Goal: Task Accomplishment & Management: Manage account settings

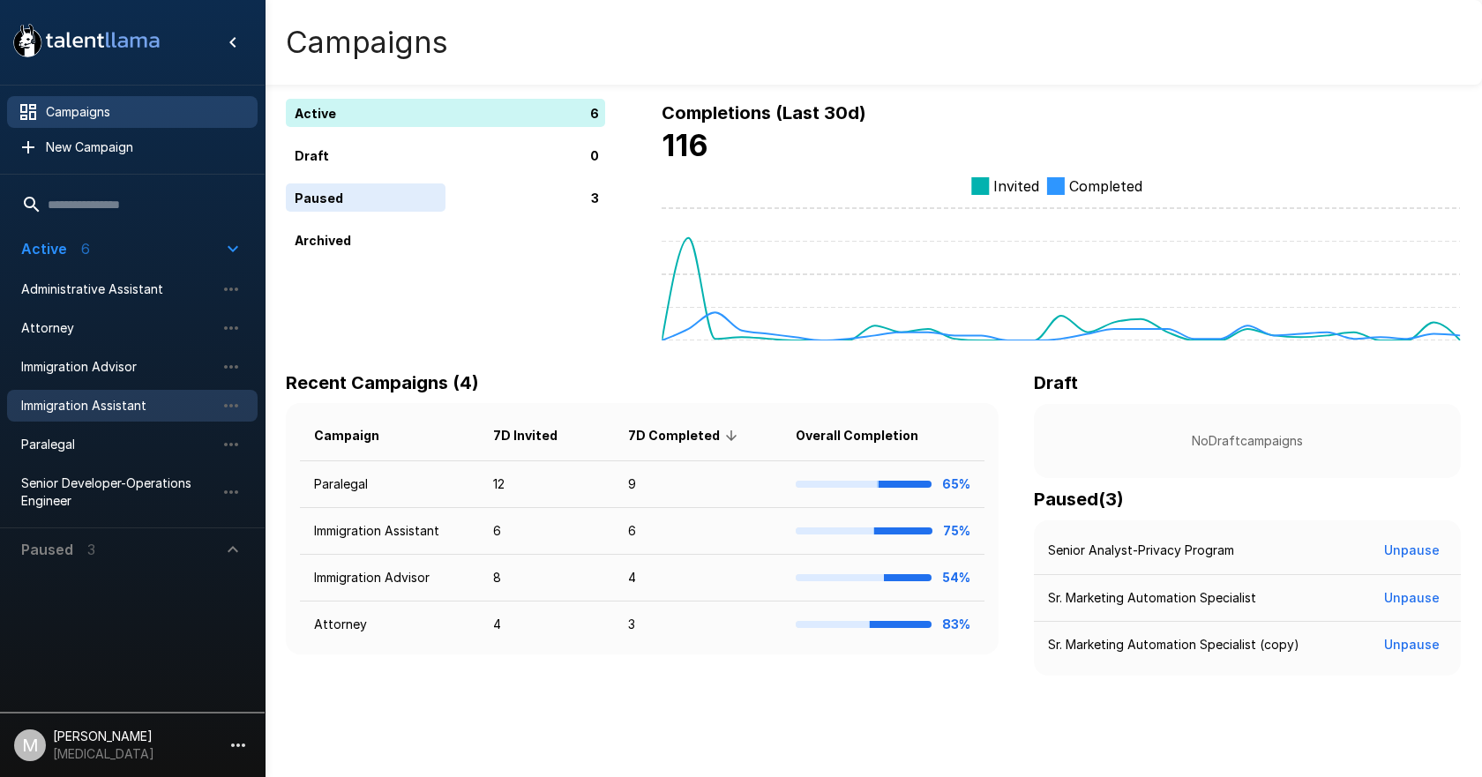
click at [126, 410] on span "Immigration Assistant" at bounding box center [118, 406] width 194 height 18
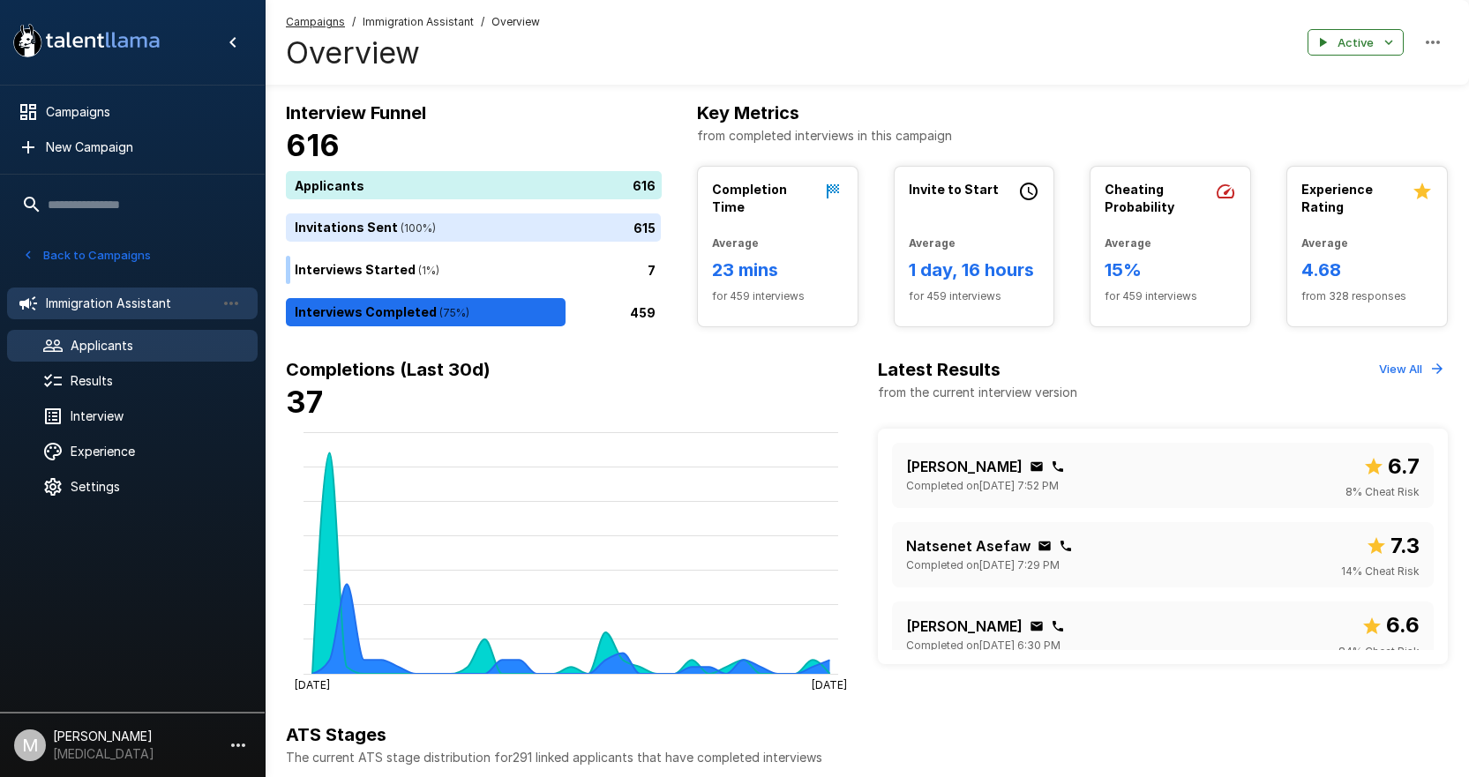
click at [115, 335] on div "Applicants" at bounding box center [132, 346] width 251 height 32
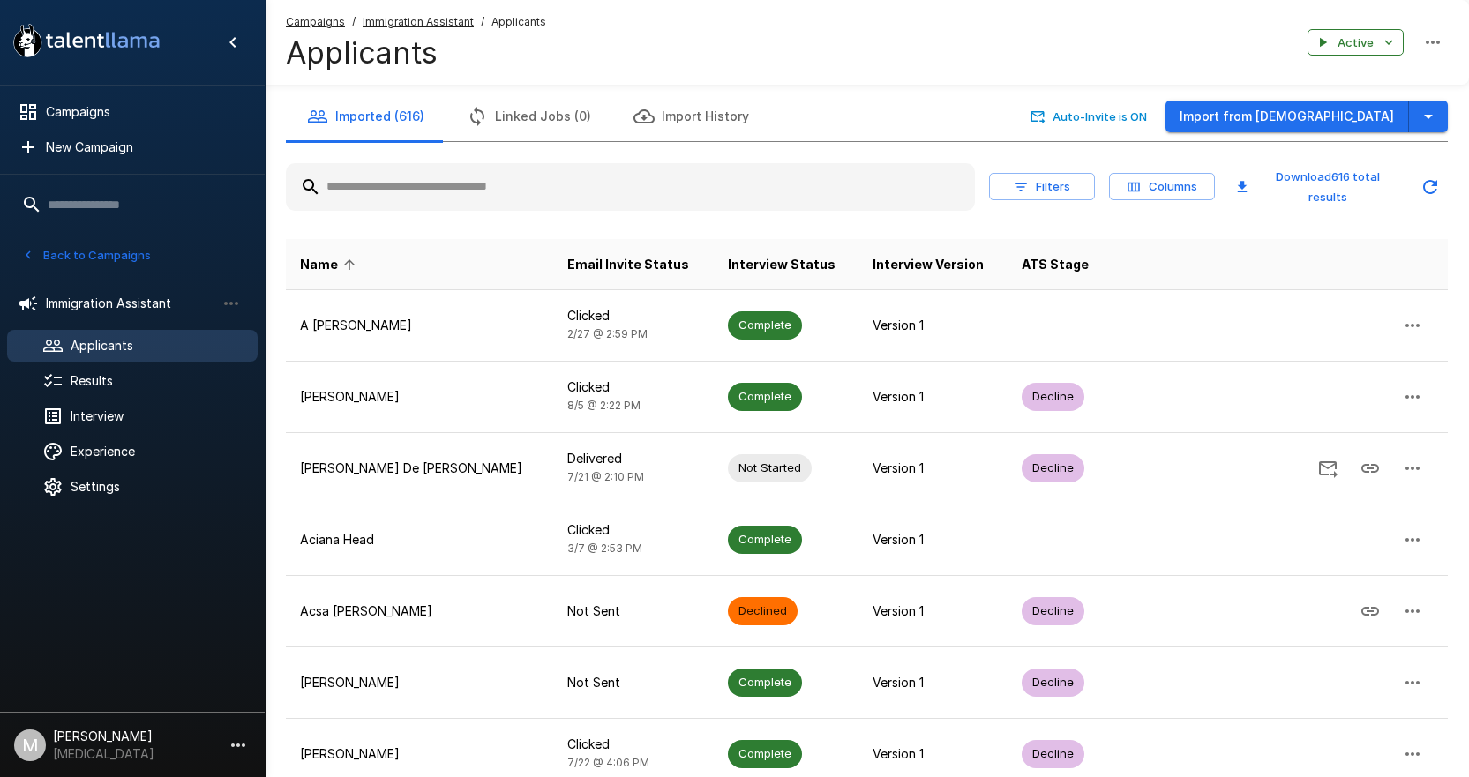
drag, startPoint x: 554, startPoint y: 124, endPoint x: 552, endPoint y: 133, distance: 9.0
click at [552, 133] on button "Linked Jobs (0)" at bounding box center [529, 116] width 167 height 49
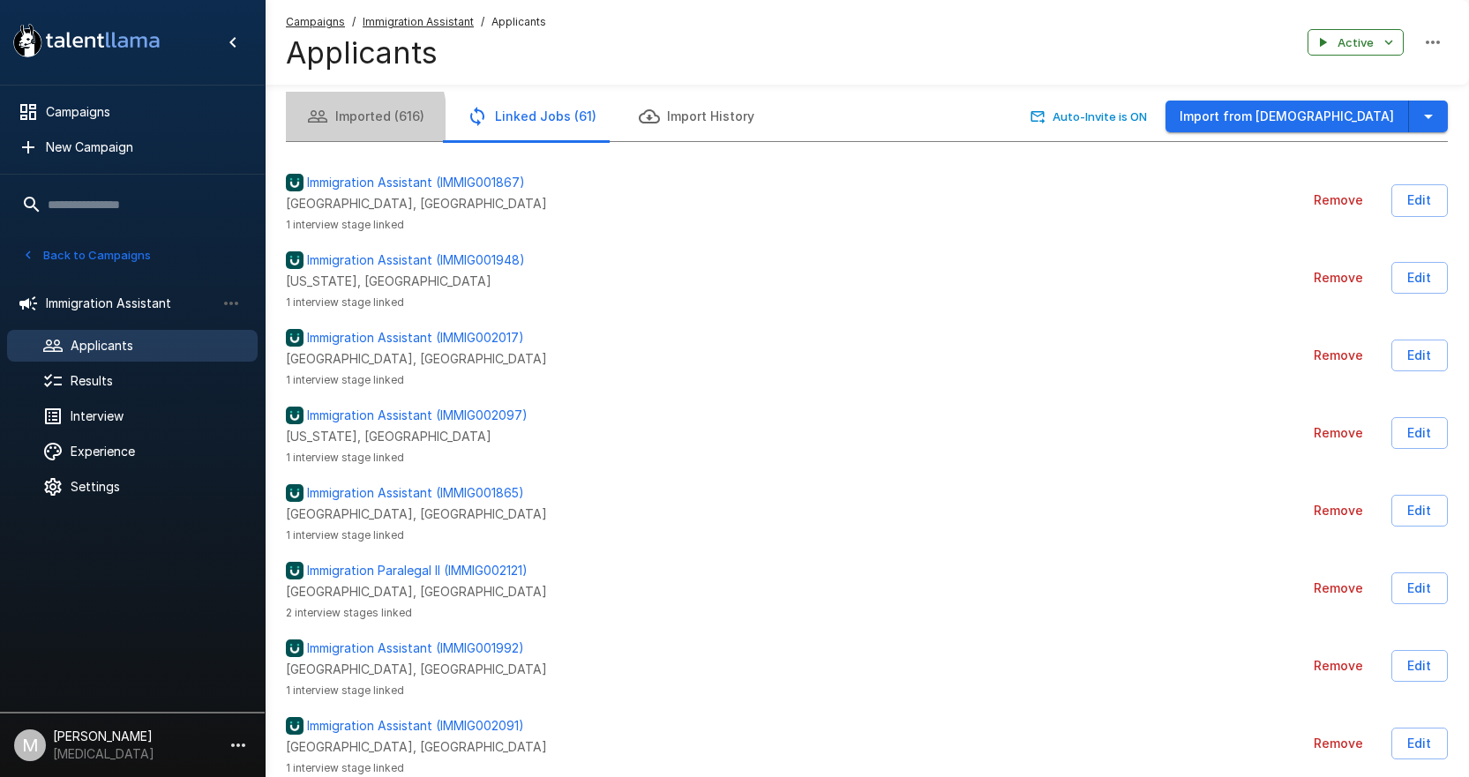
click at [322, 121] on icon "button" at bounding box center [317, 116] width 21 height 21
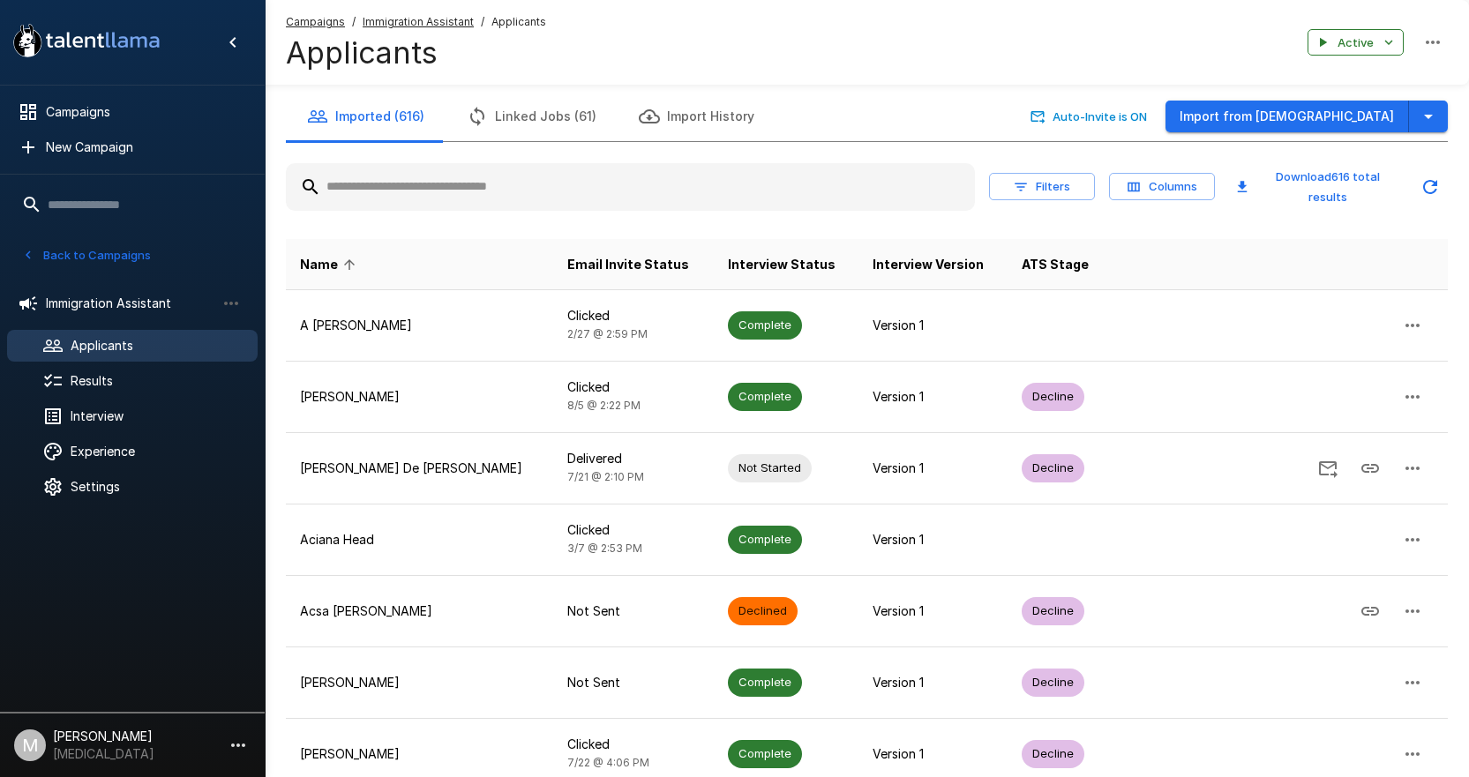
click at [436, 189] on input "text" at bounding box center [630, 187] width 689 height 32
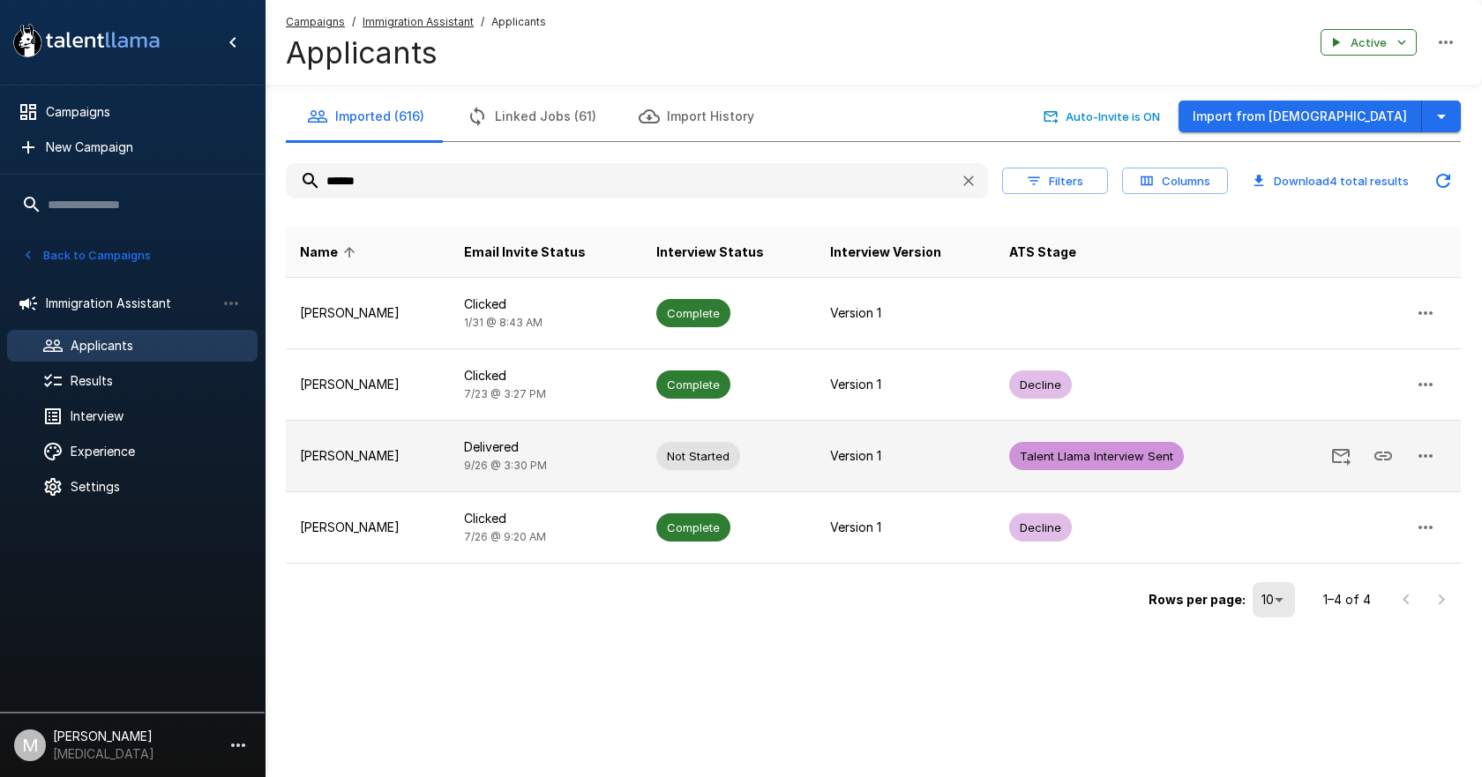
type input "******"
click at [340, 482] on td "Hannah Walcott" at bounding box center [368, 456] width 164 height 71
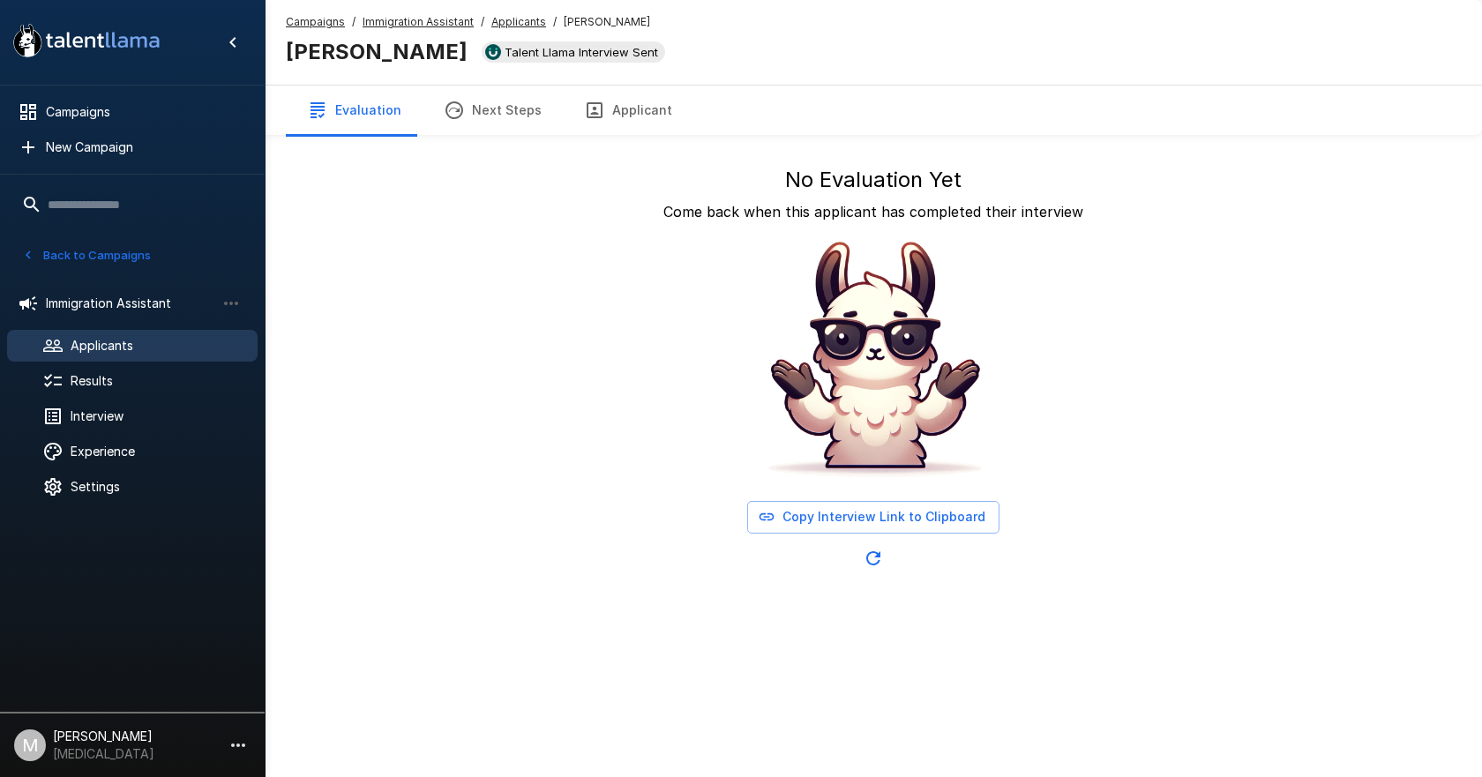
click at [98, 349] on span "Applicants" at bounding box center [157, 346] width 173 height 18
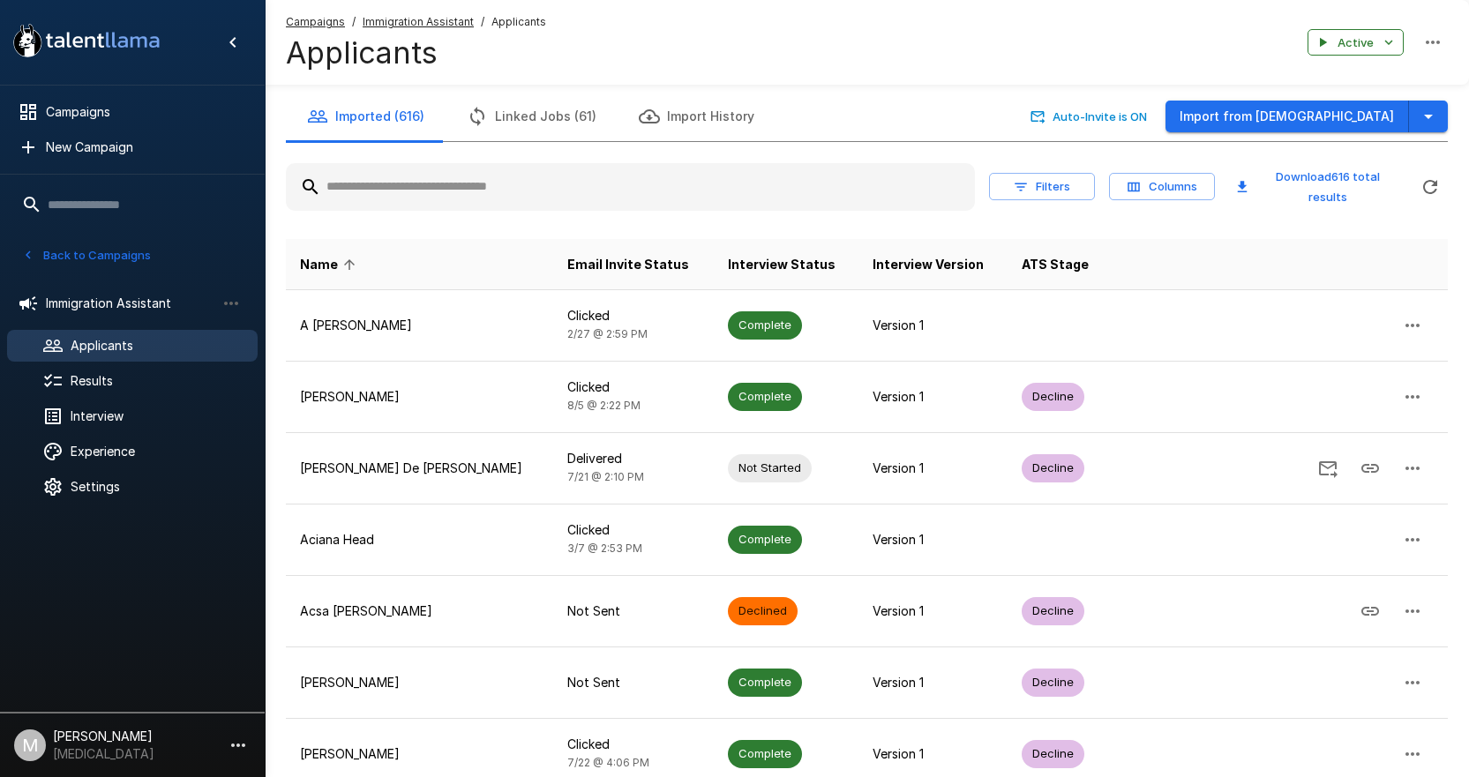
click at [425, 176] on input "text" at bounding box center [630, 187] width 689 height 32
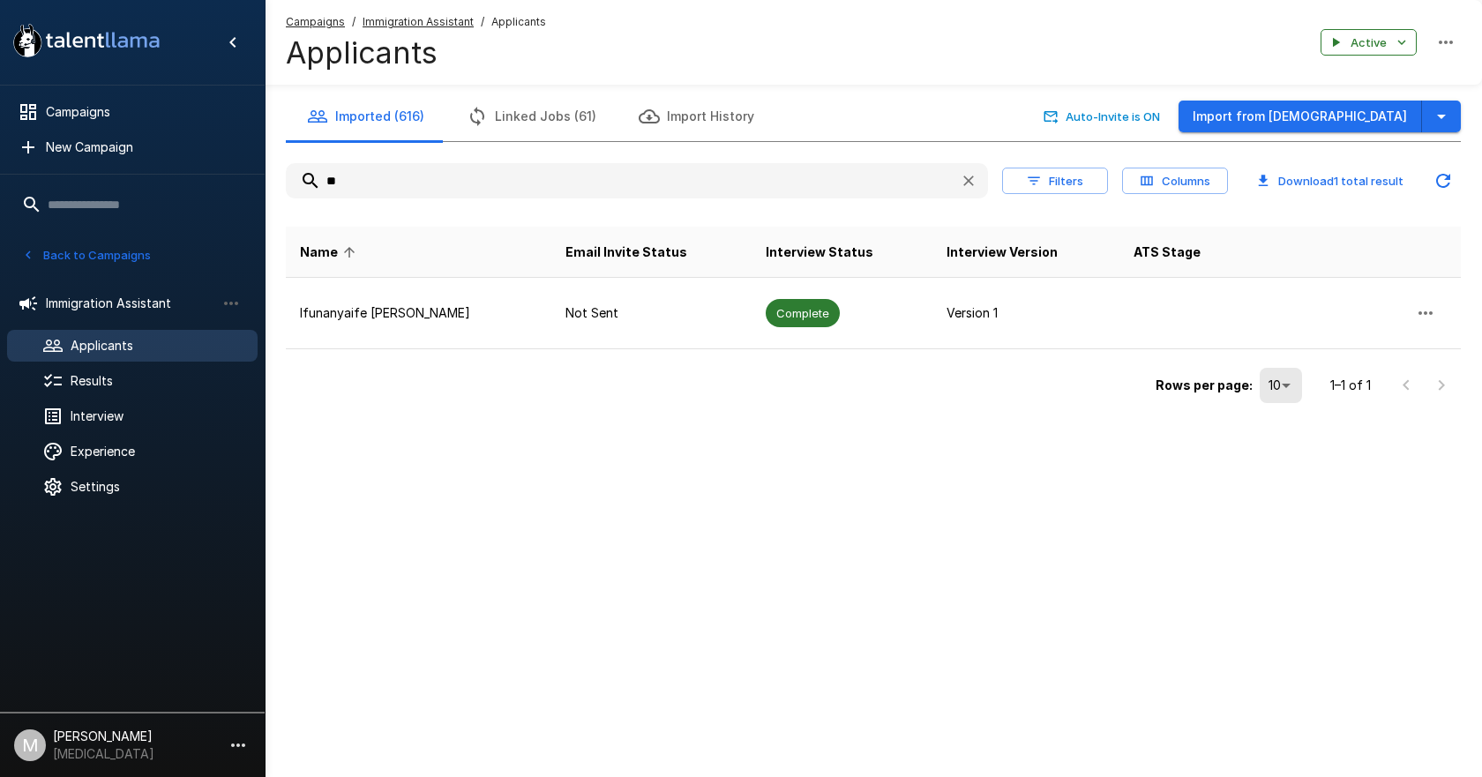
type input "*"
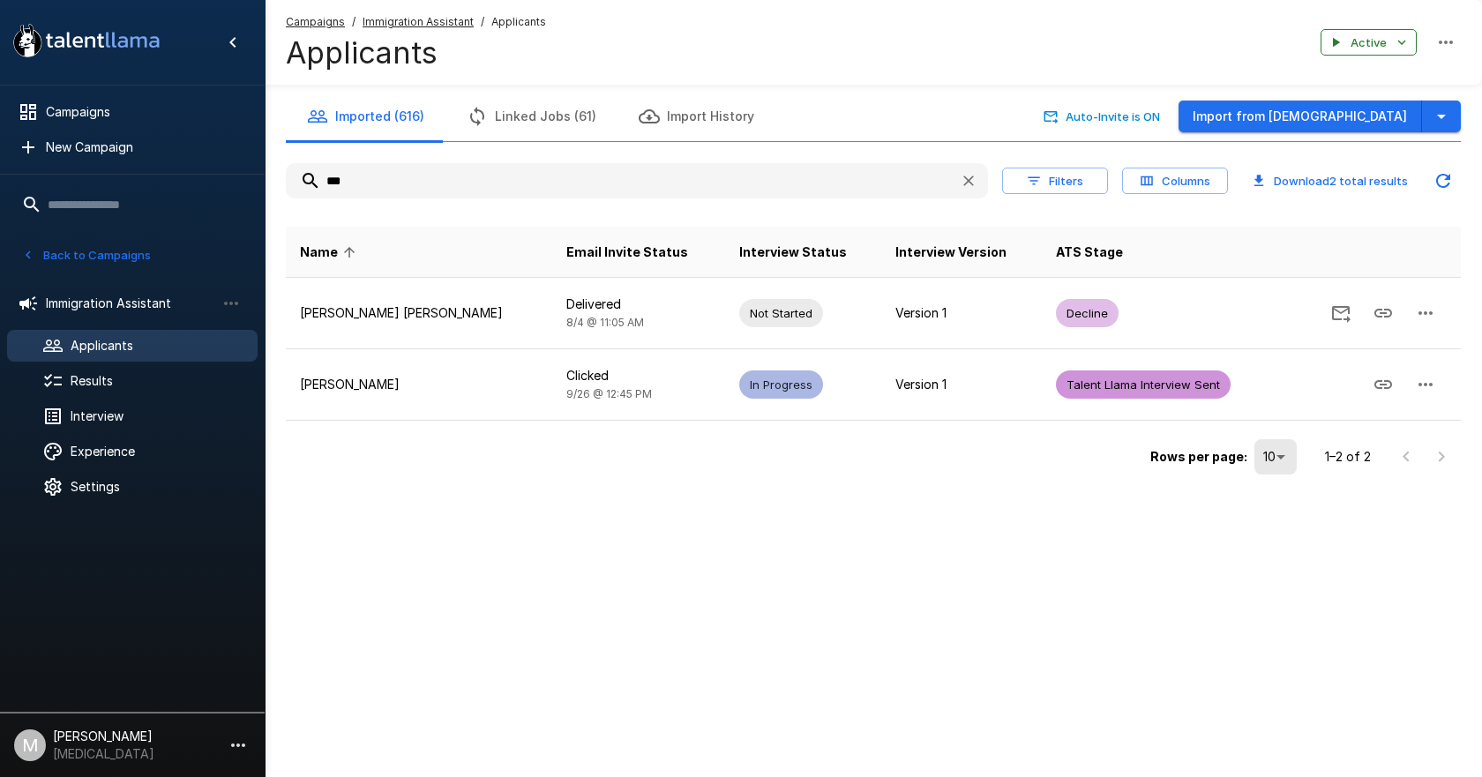
drag, startPoint x: 358, startPoint y: 178, endPoint x: -40, endPoint y: 178, distance: 398.0
click at [0, 178] on html ".st0{fill:#FFFFFF;} .st1{fill:#76a4ed;} Campaigns New Campaign Active 6 Adminis…" at bounding box center [741, 388] width 1482 height 777
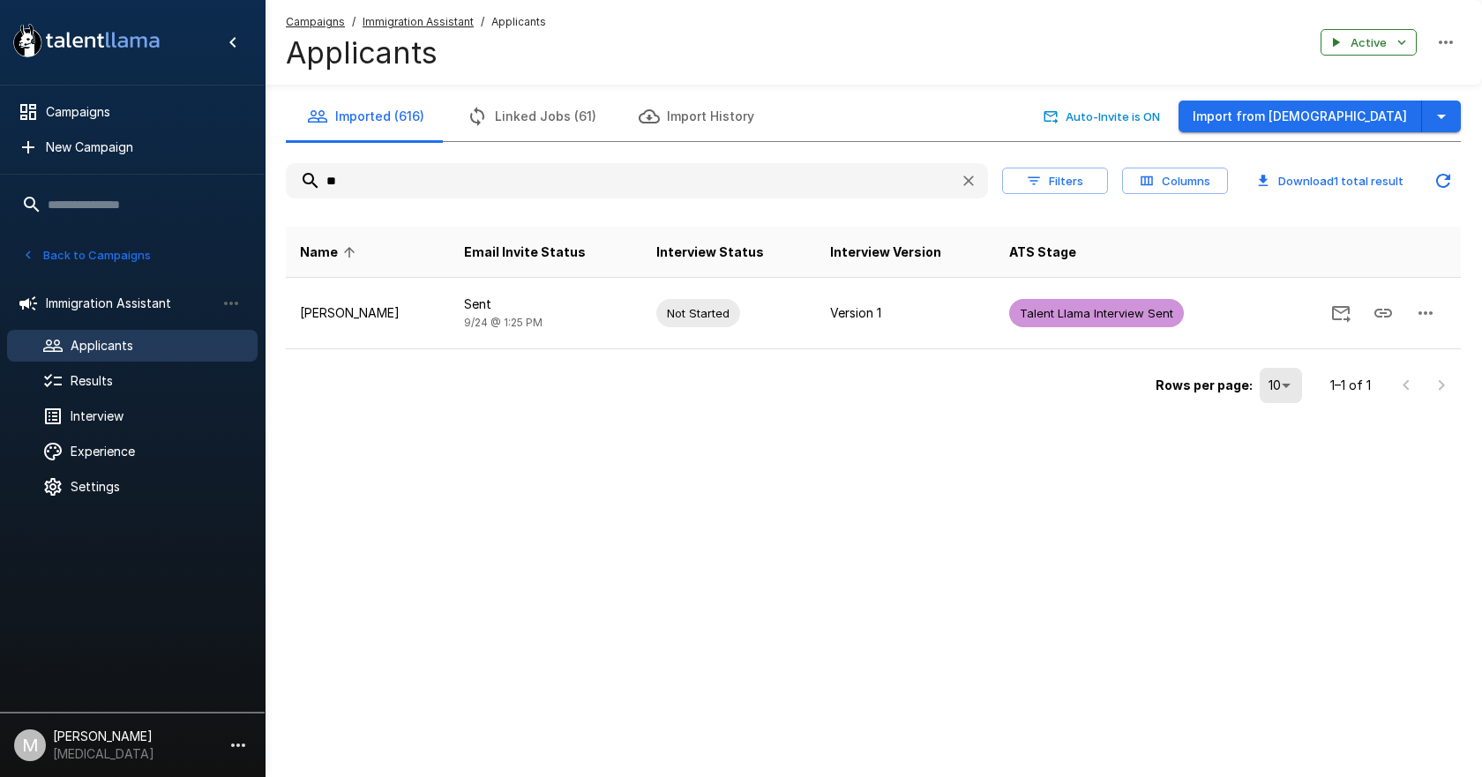
type input "*"
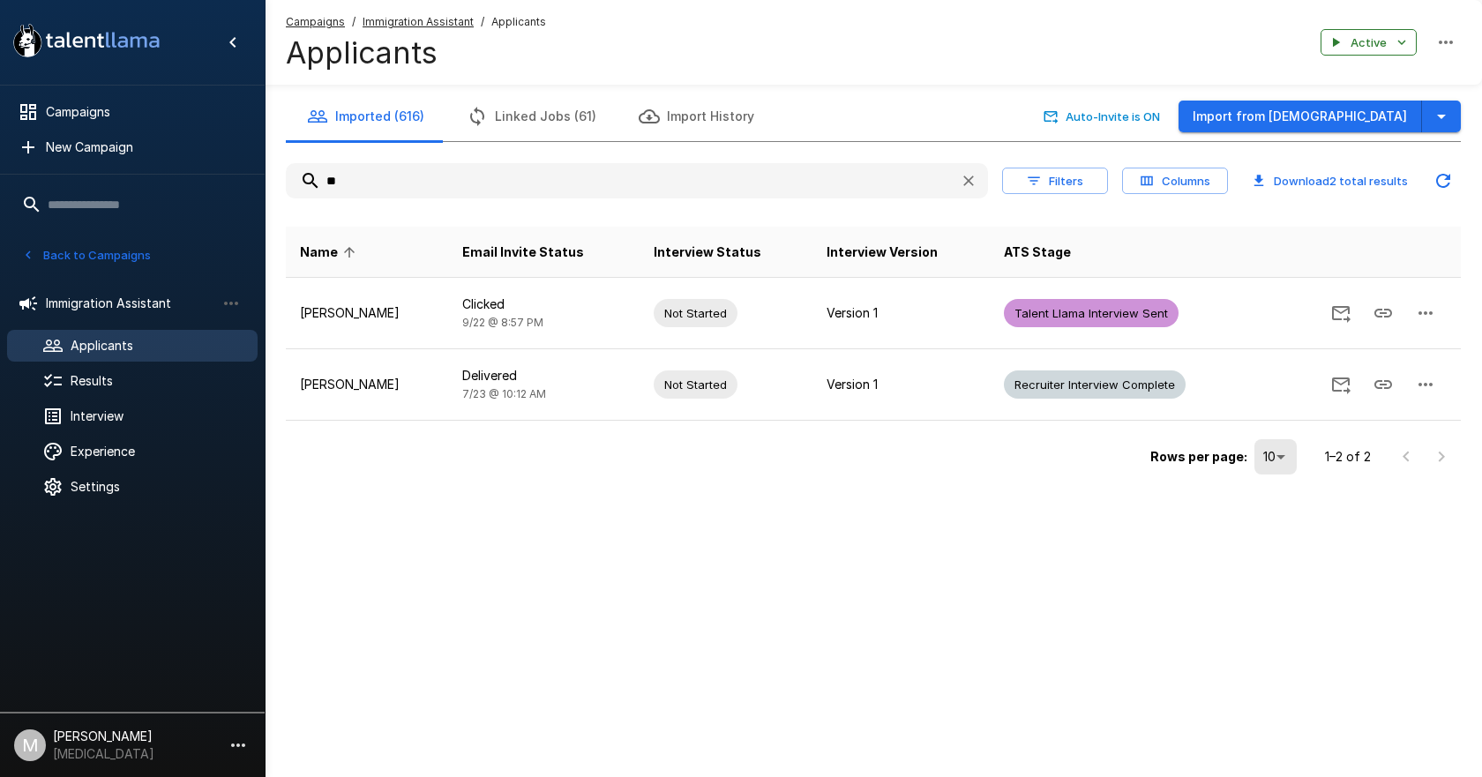
type input "*"
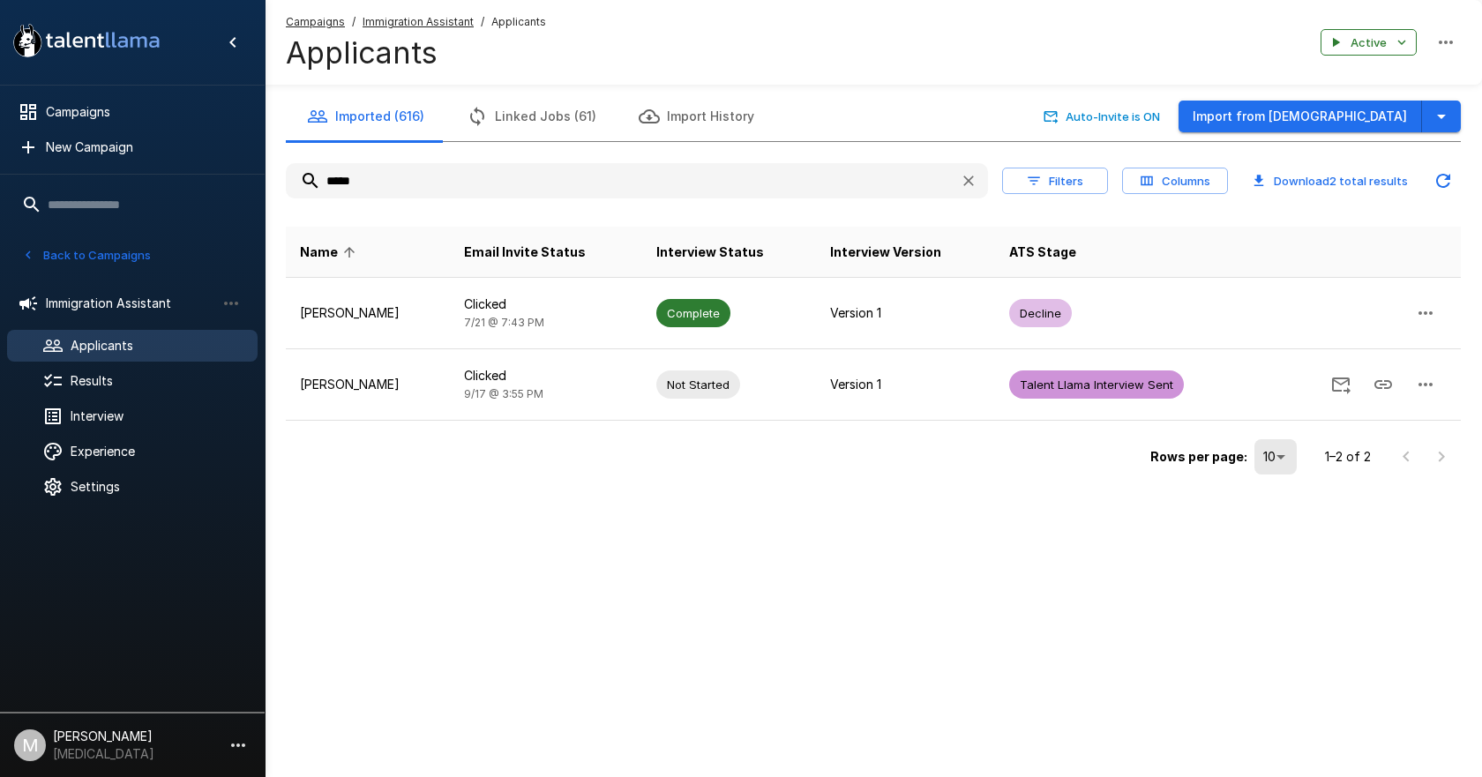
type input "*****"
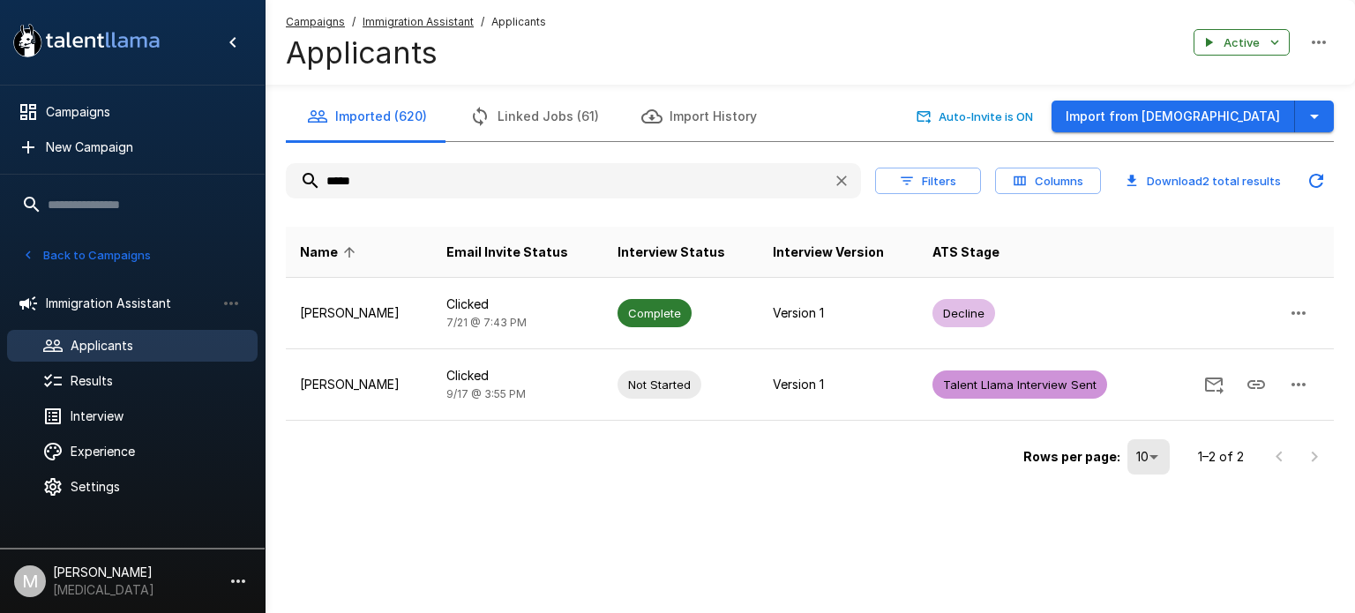
click at [314, 20] on u "Campaigns" at bounding box center [315, 21] width 59 height 13
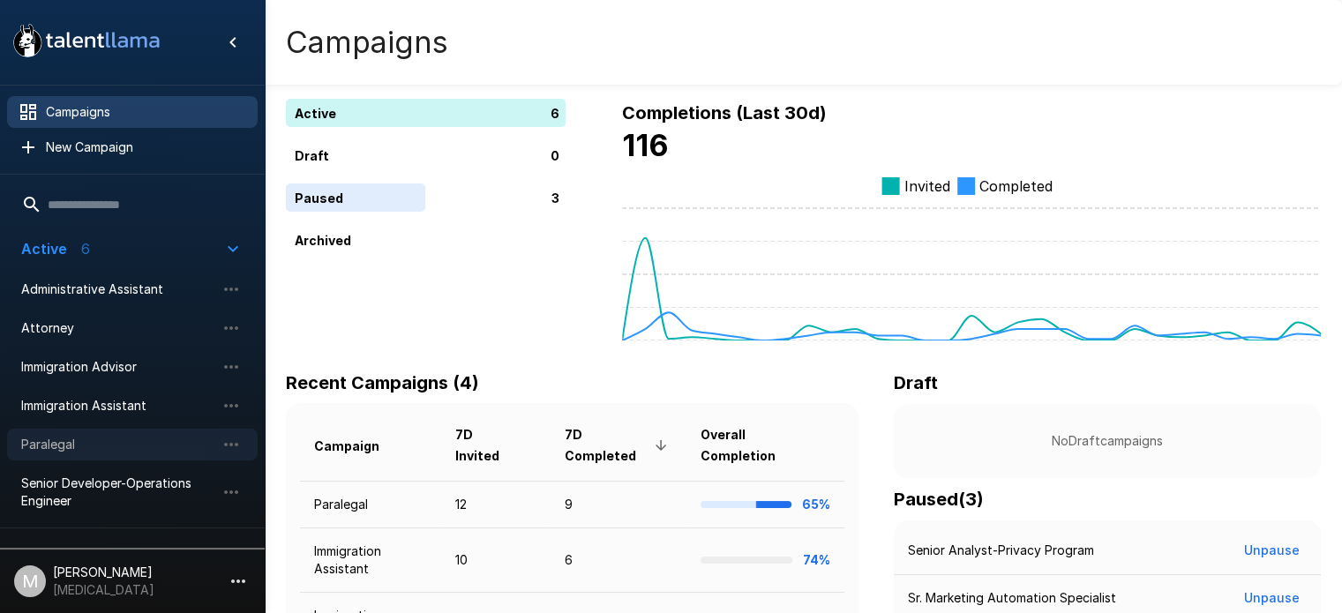
click at [76, 437] on span "Paralegal" at bounding box center [118, 445] width 194 height 18
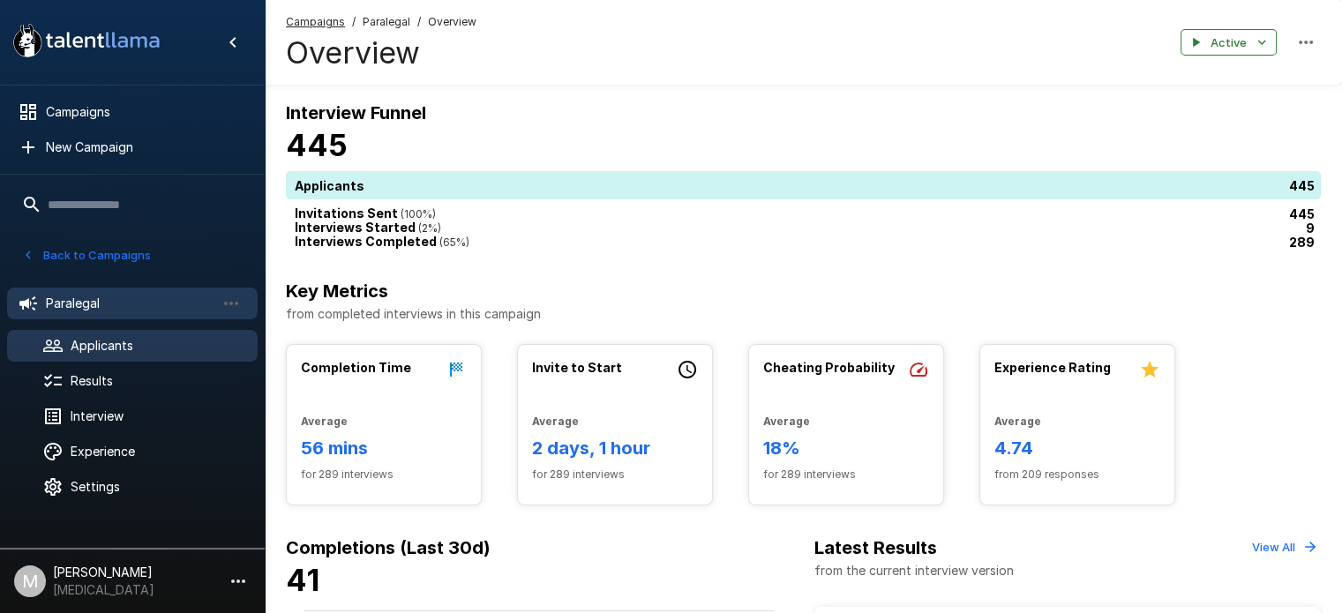
click at [161, 341] on span "Applicants" at bounding box center [157, 346] width 173 height 18
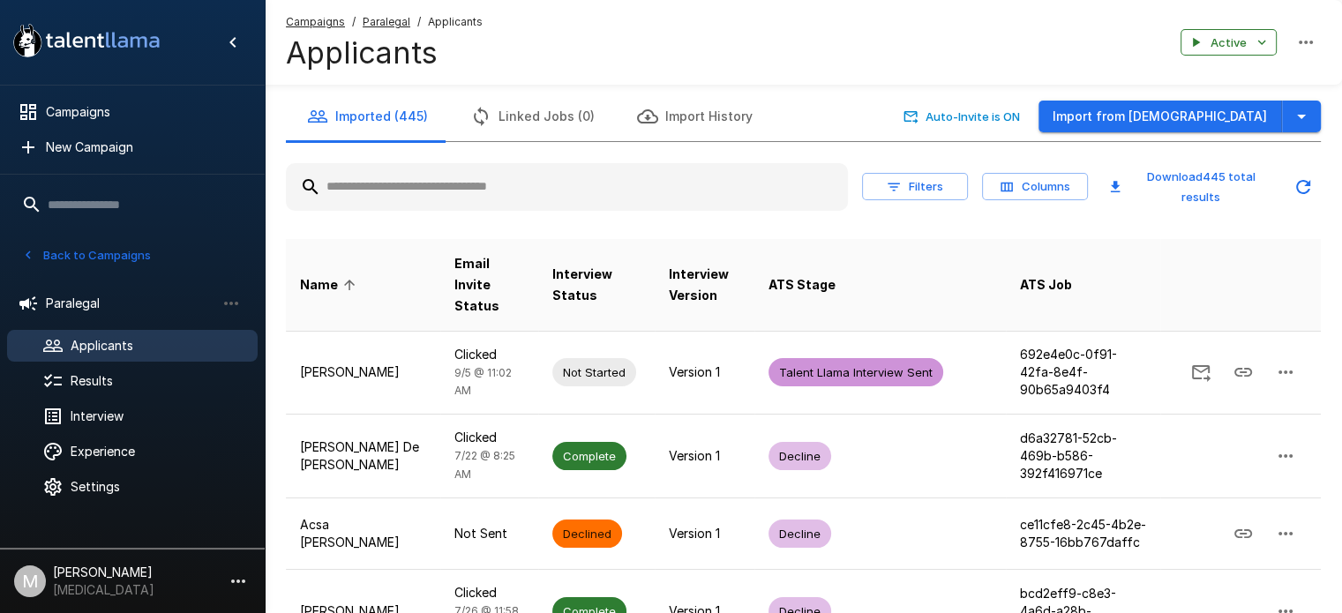
click at [555, 189] on input "text" at bounding box center [567, 187] width 562 height 32
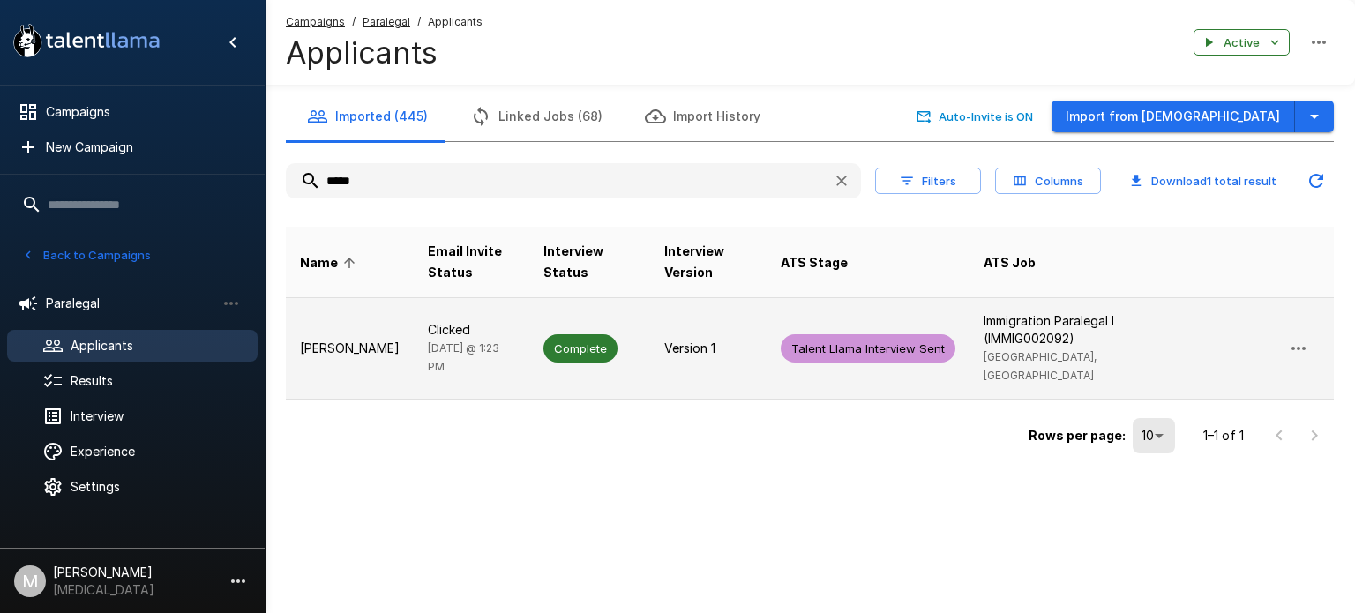
type input "*****"
click at [384, 345] on td "[PERSON_NAME]" at bounding box center [350, 348] width 128 height 101
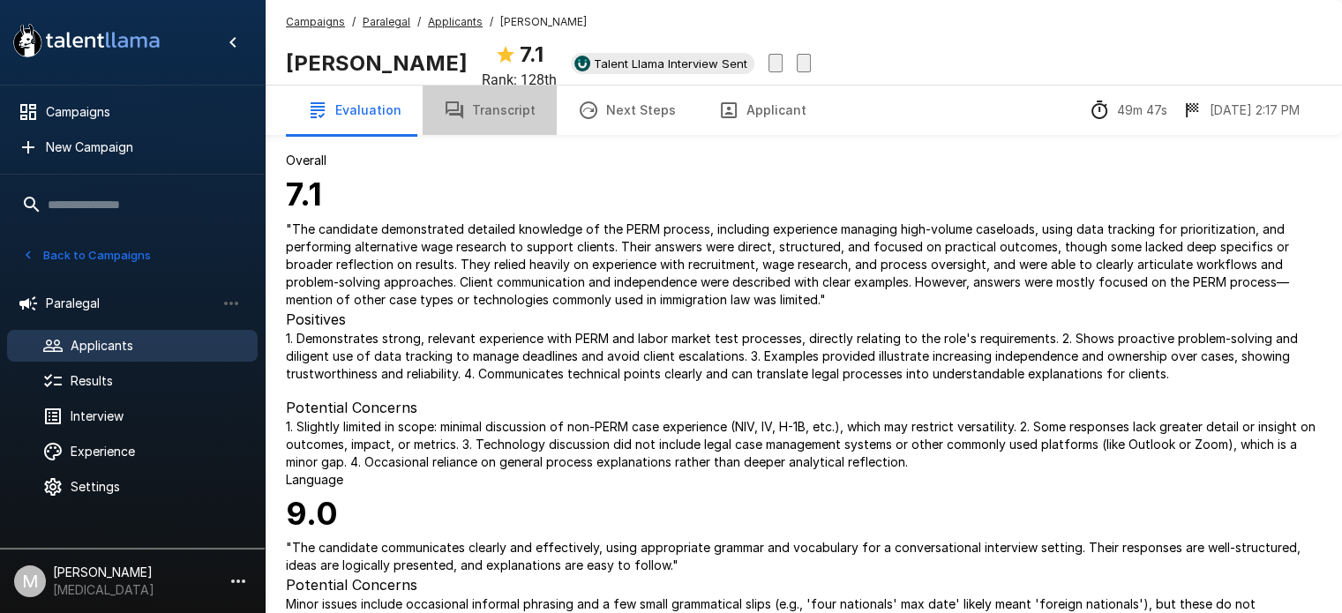
click at [502, 98] on button "Transcript" at bounding box center [490, 110] width 134 height 49
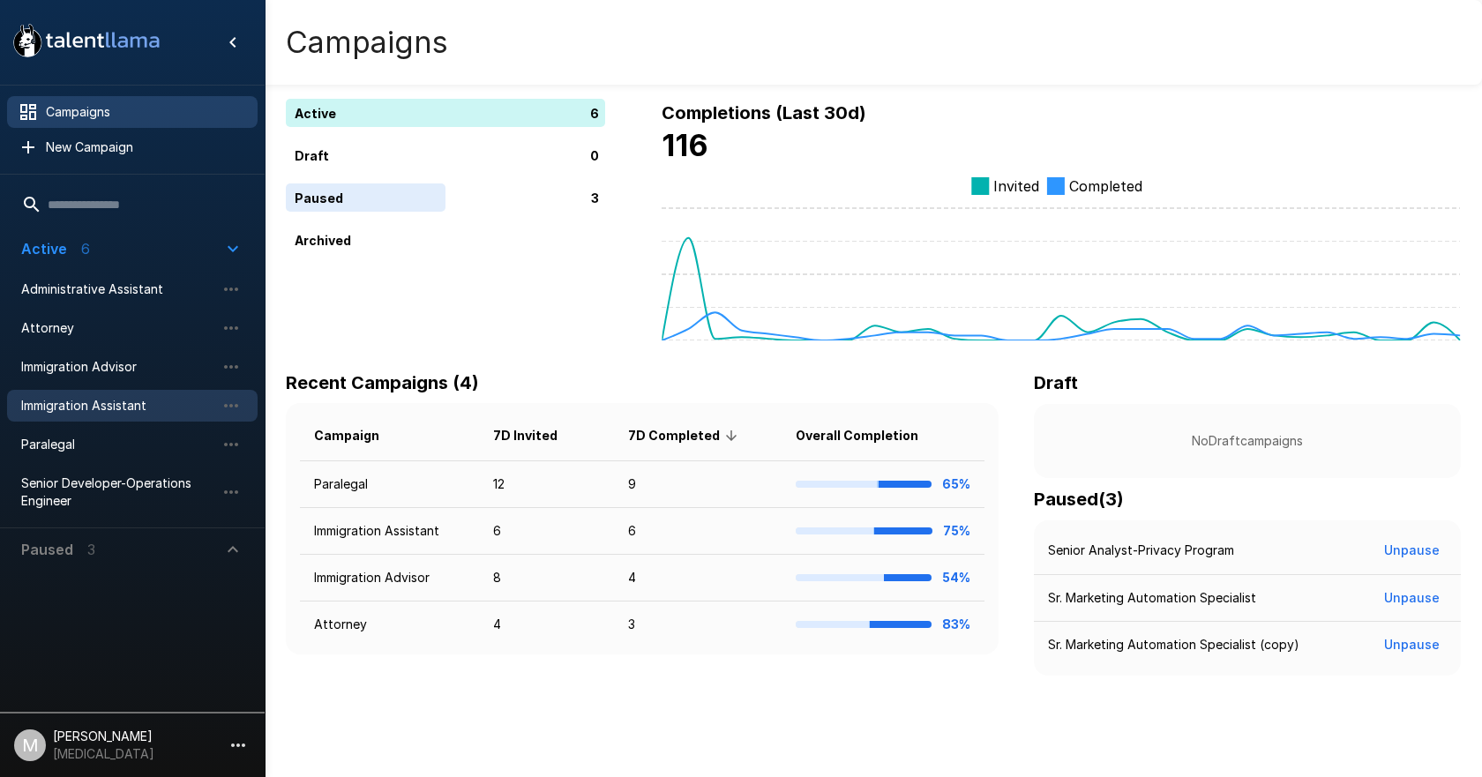
click at [63, 401] on span "Immigration Assistant" at bounding box center [118, 406] width 194 height 18
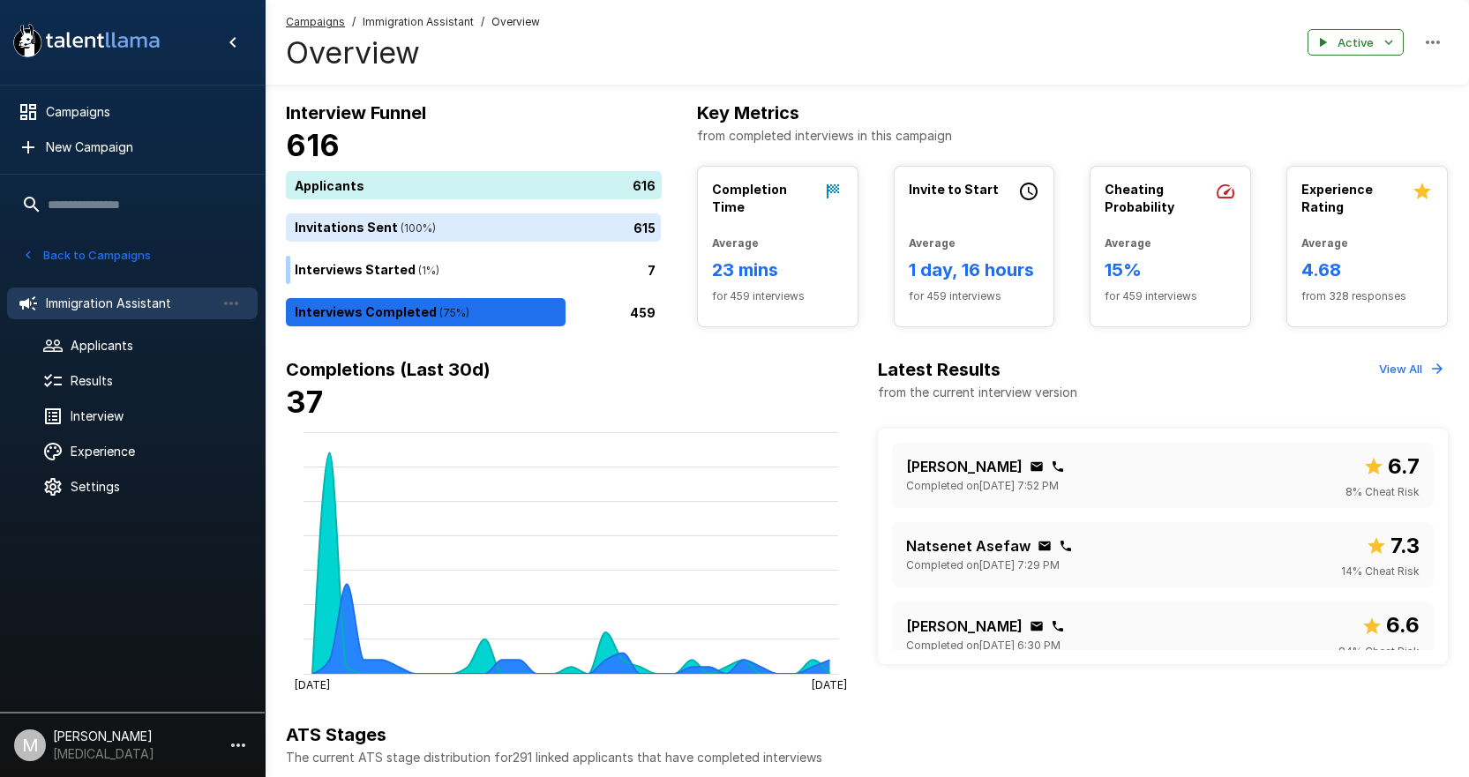
click at [305, 23] on u "Campaigns" at bounding box center [315, 21] width 59 height 13
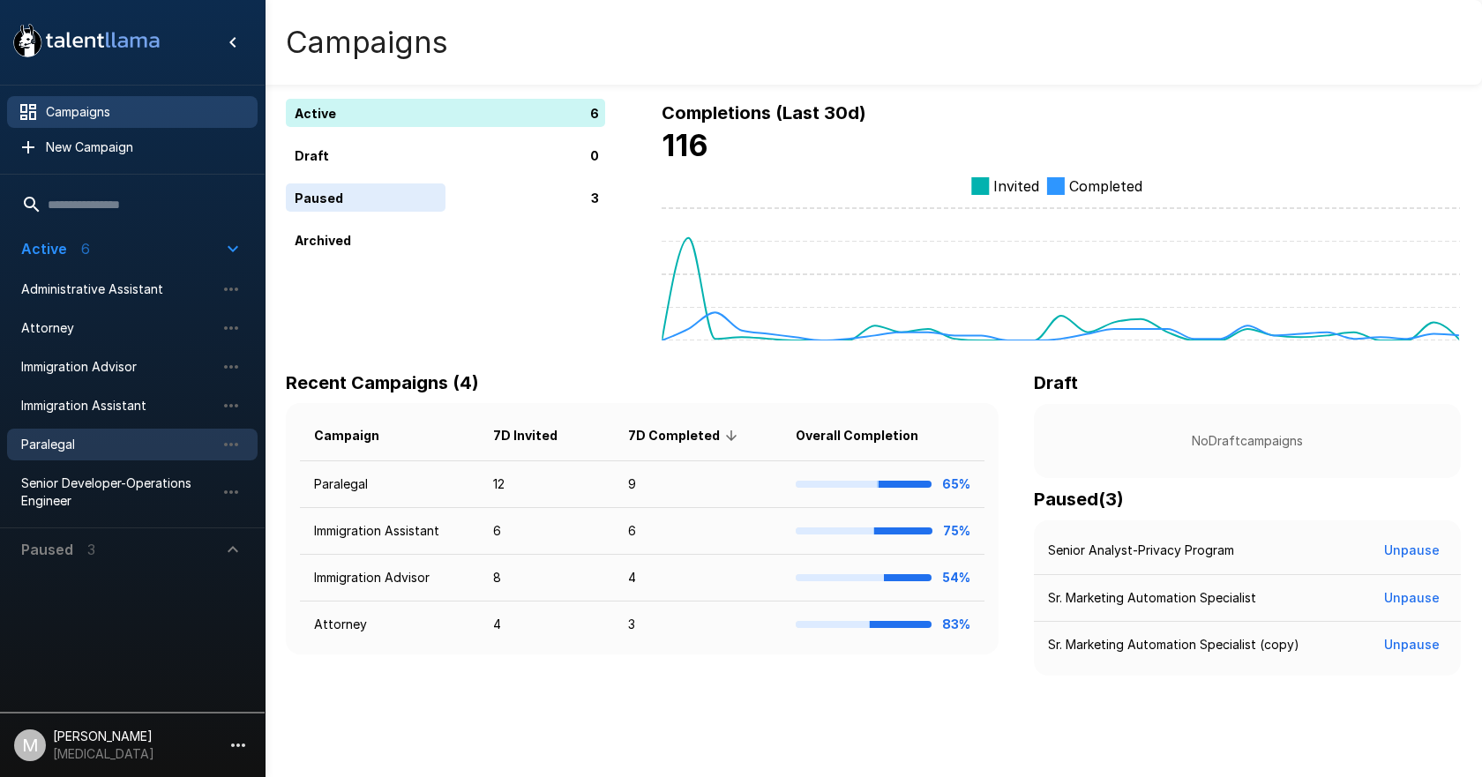
click at [81, 444] on span "Paralegal" at bounding box center [118, 445] width 194 height 18
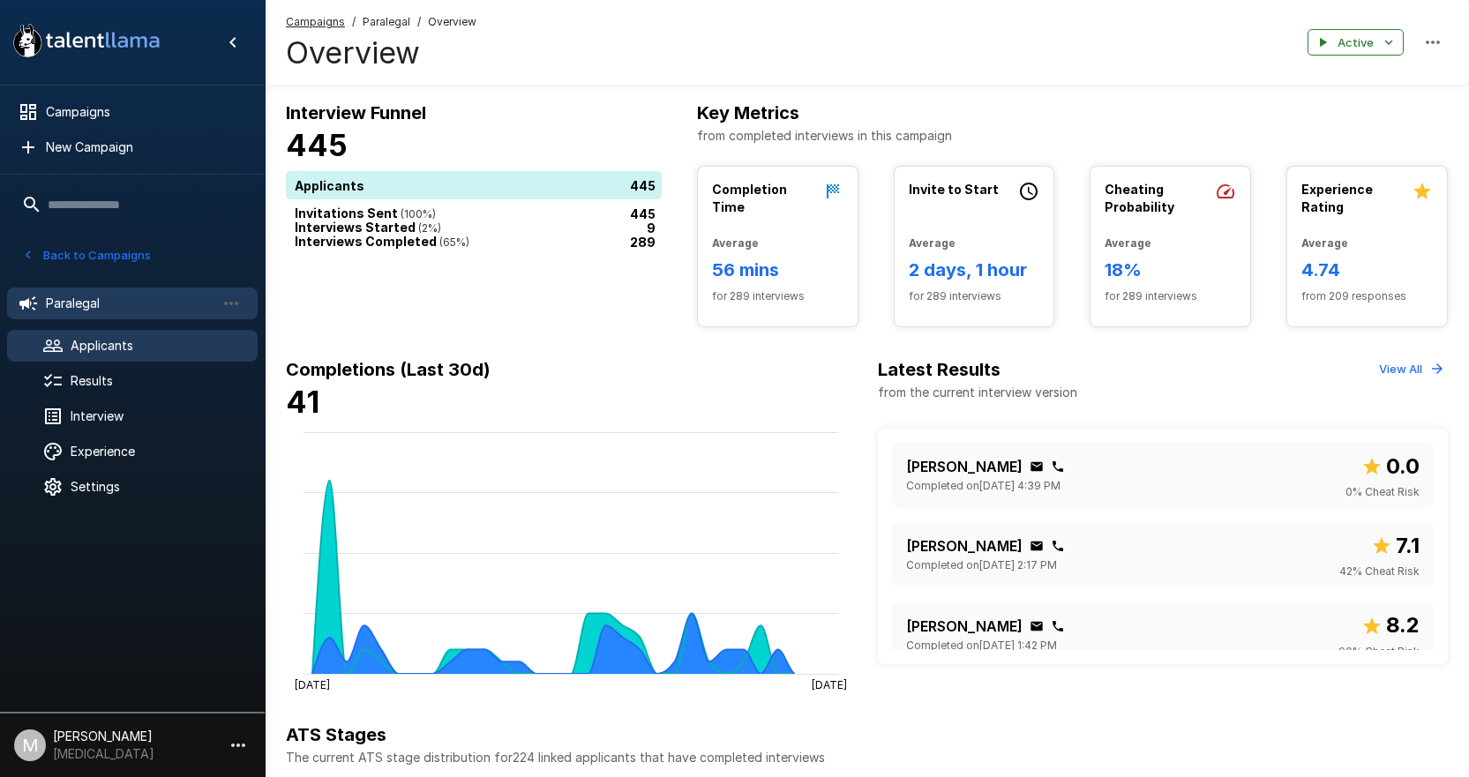
click at [112, 350] on span "Applicants" at bounding box center [157, 346] width 173 height 18
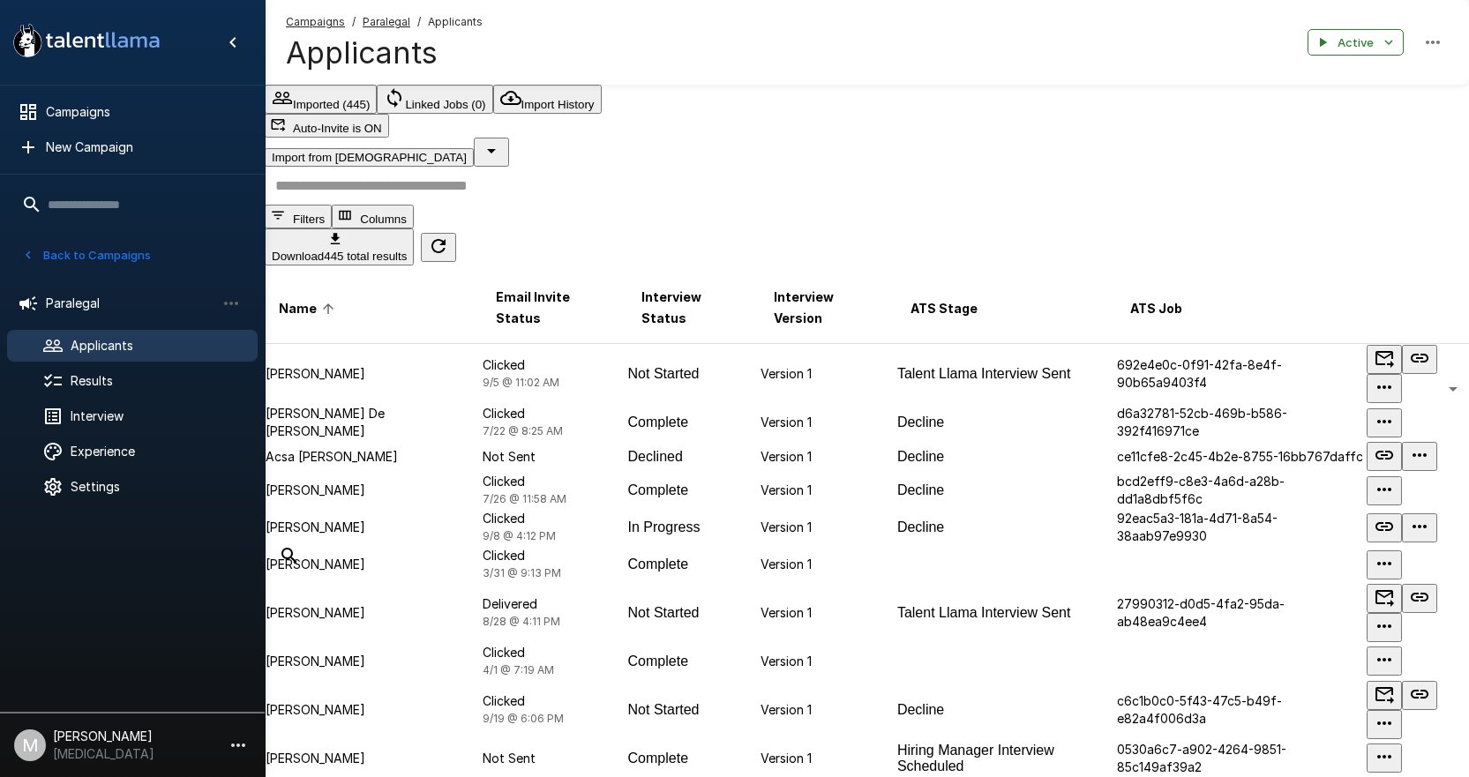
click at [553, 172] on input "text" at bounding box center [878, 186] width 1226 height 38
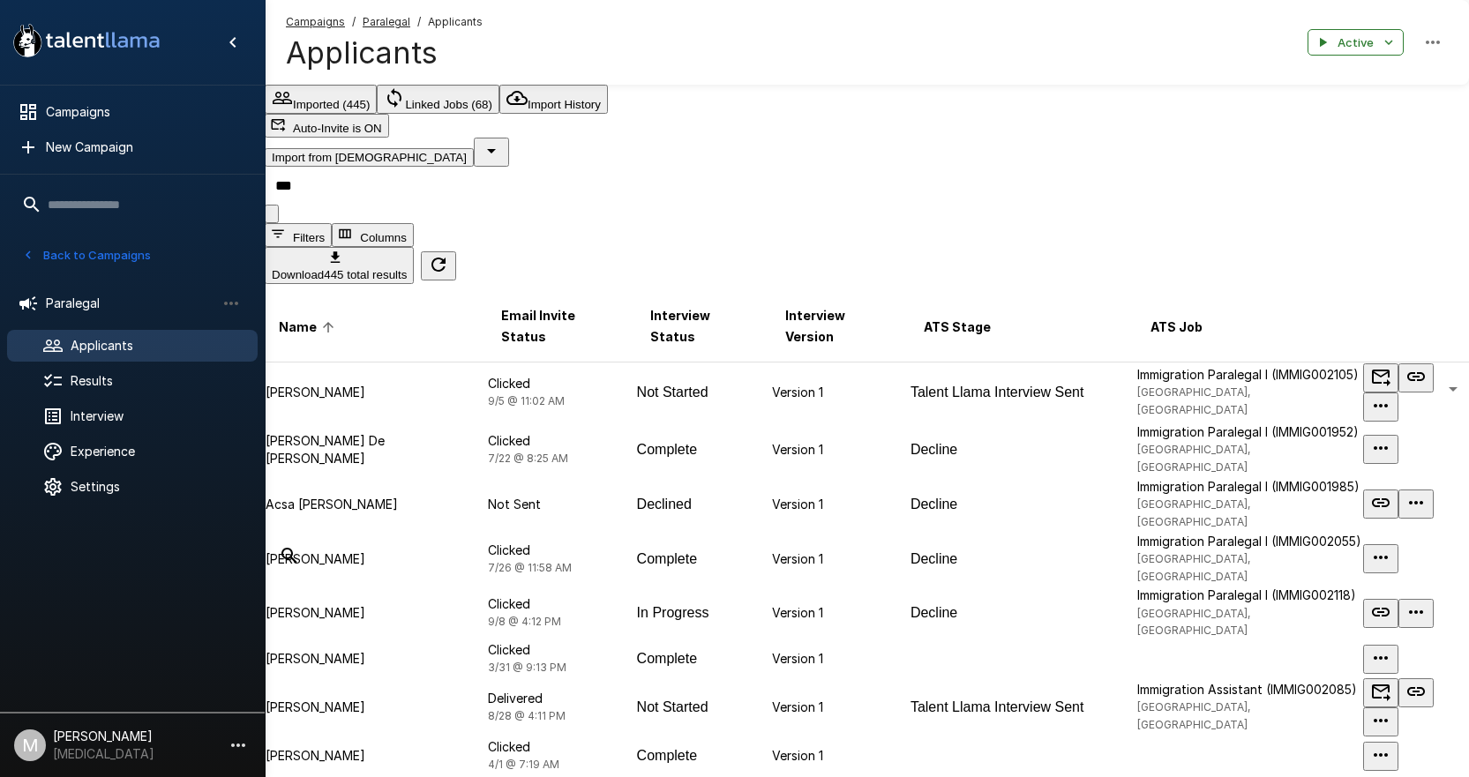
type input "****"
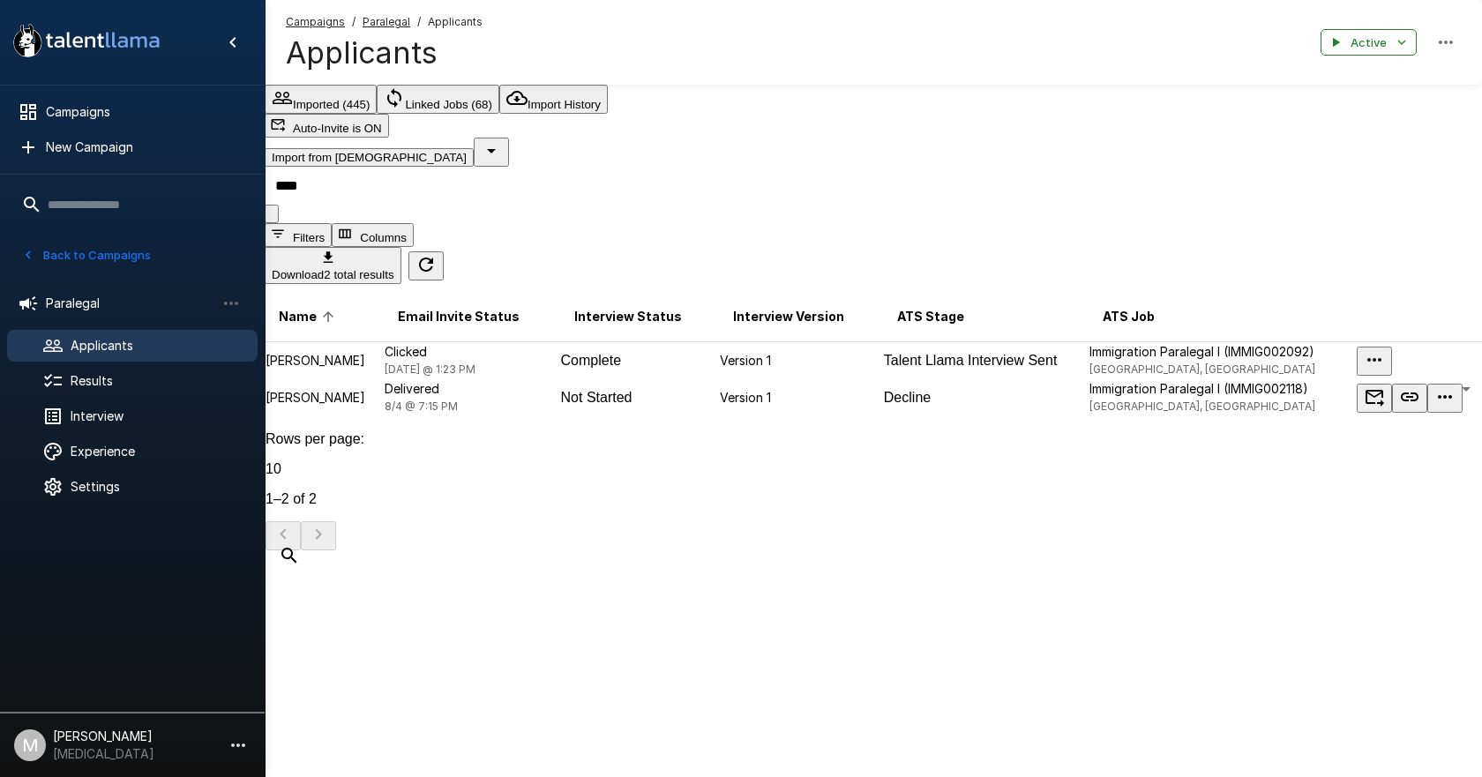
click at [544, 342] on td "Clicked [DATE] @ 1:23 PM" at bounding box center [472, 360] width 176 height 37
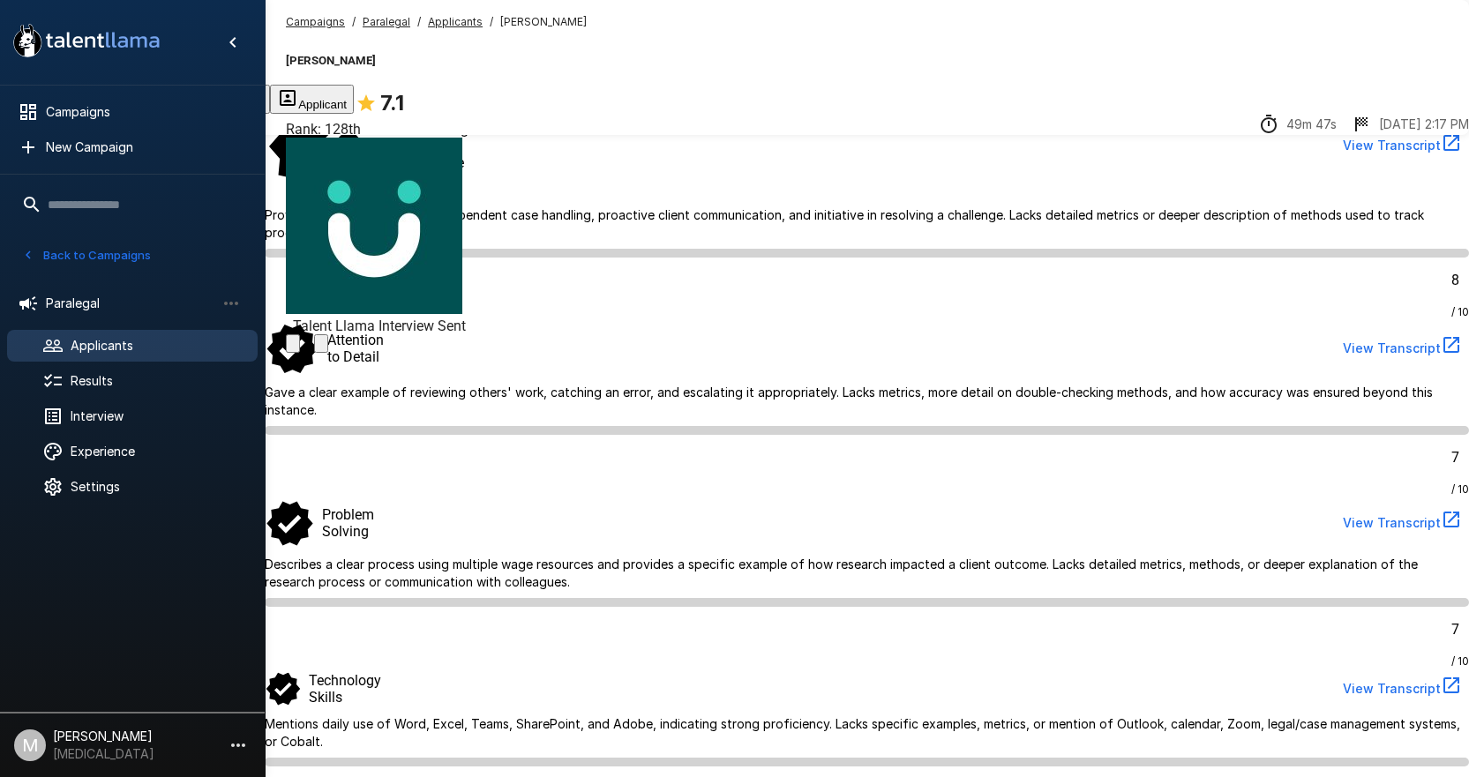
scroll to position [663, 0]
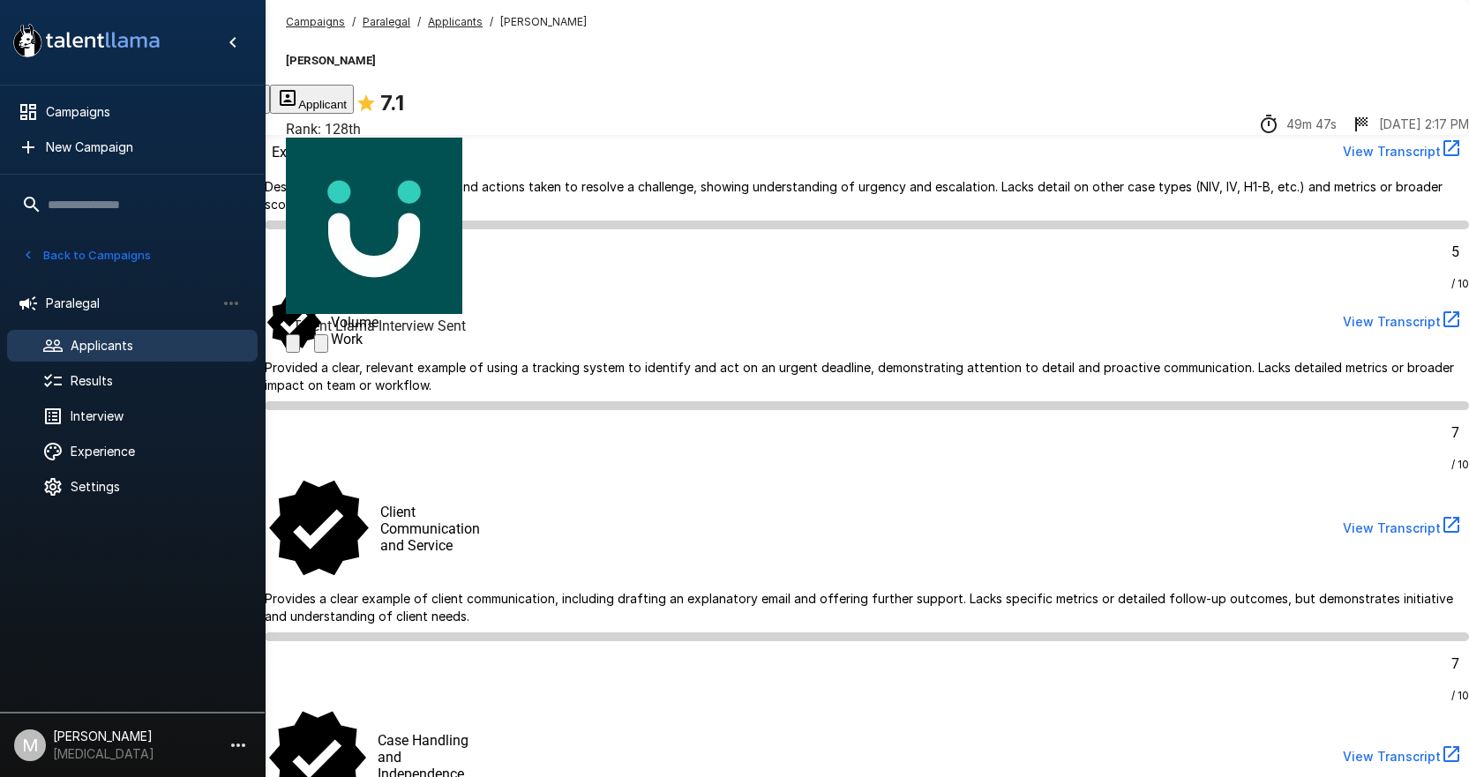
click at [177, 104] on button "Transcript" at bounding box center [133, 99] width 87 height 29
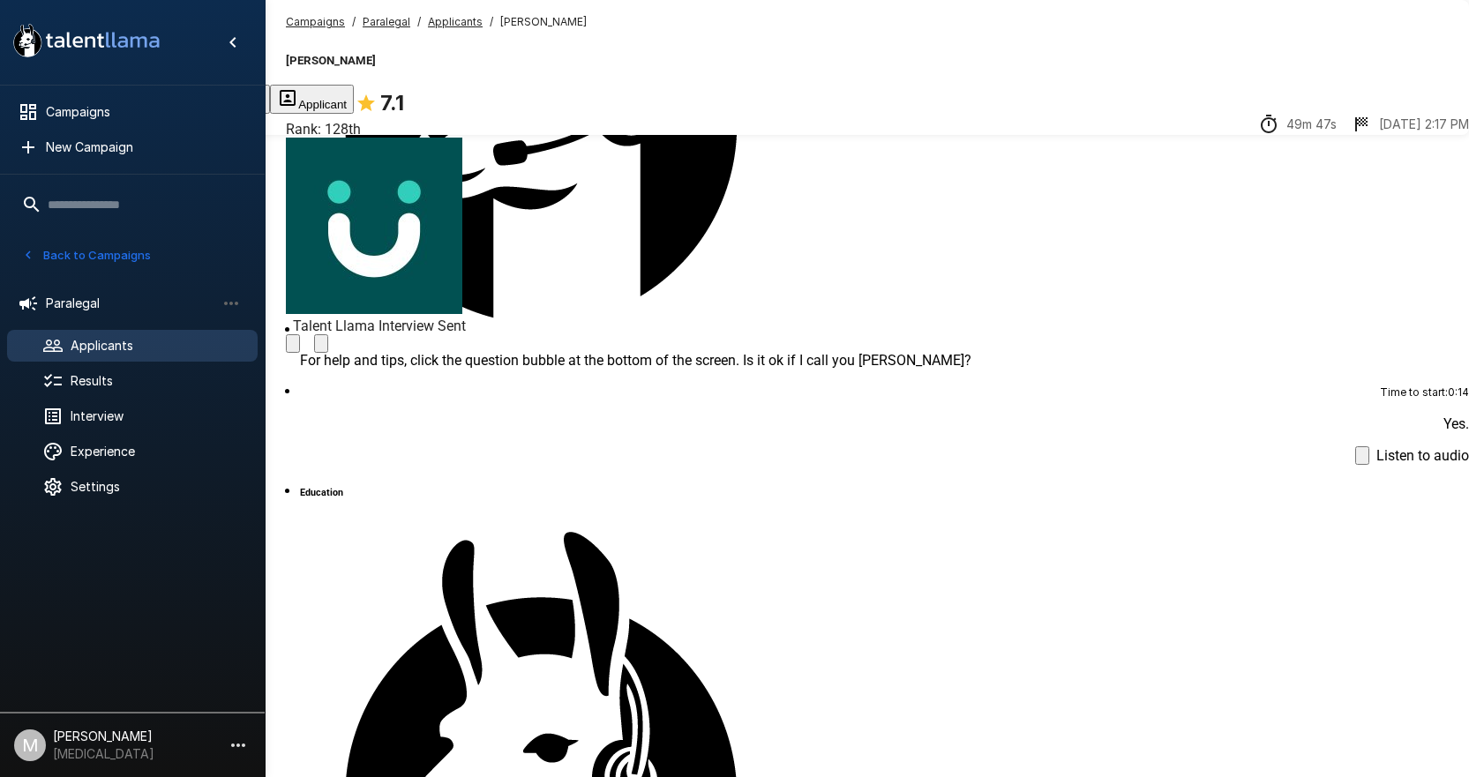
scroll to position [92, 0]
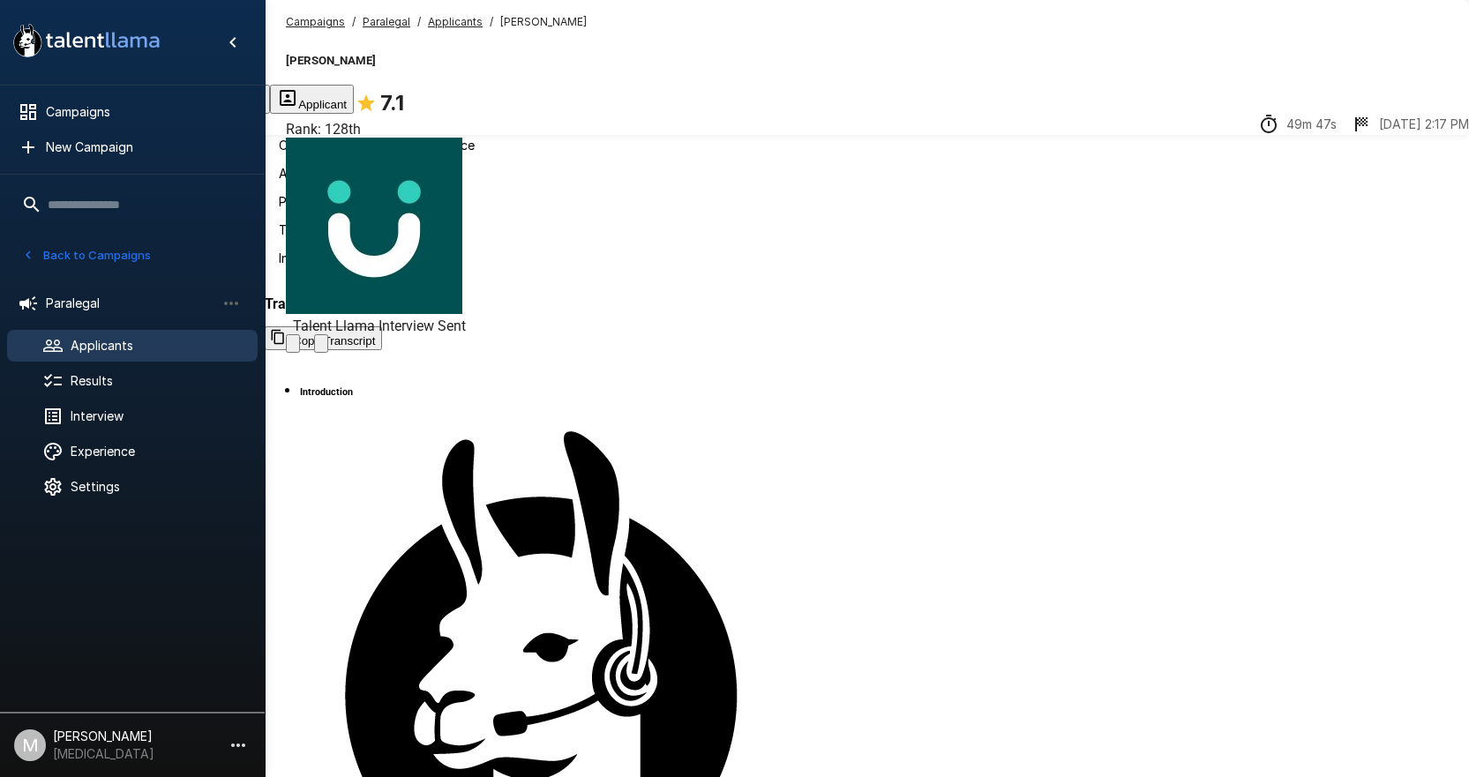
click at [270, 86] on button "Next Steps" at bounding box center [223, 99] width 93 height 29
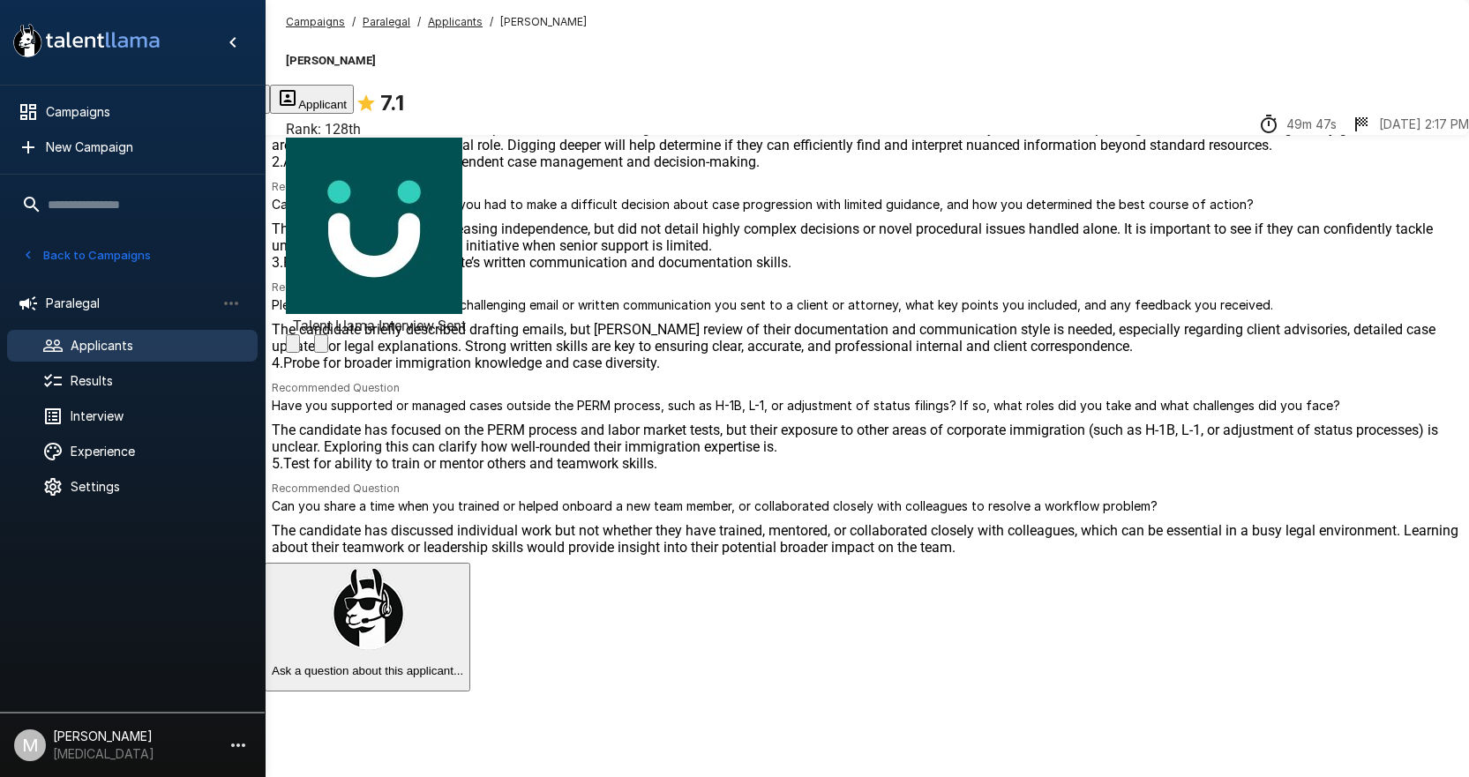
drag, startPoint x: 624, startPoint y: 114, endPoint x: 913, endPoint y: 108, distance: 289.5
click at [270, 114] on button "Next Steps" at bounding box center [223, 99] width 93 height 29
click at [935, 58] on div "Campaigns / Paralegal / Applicants / [PERSON_NAME] [PERSON_NAME] 7.1 Rank: 128t…" at bounding box center [867, 42] width 1204 height 85
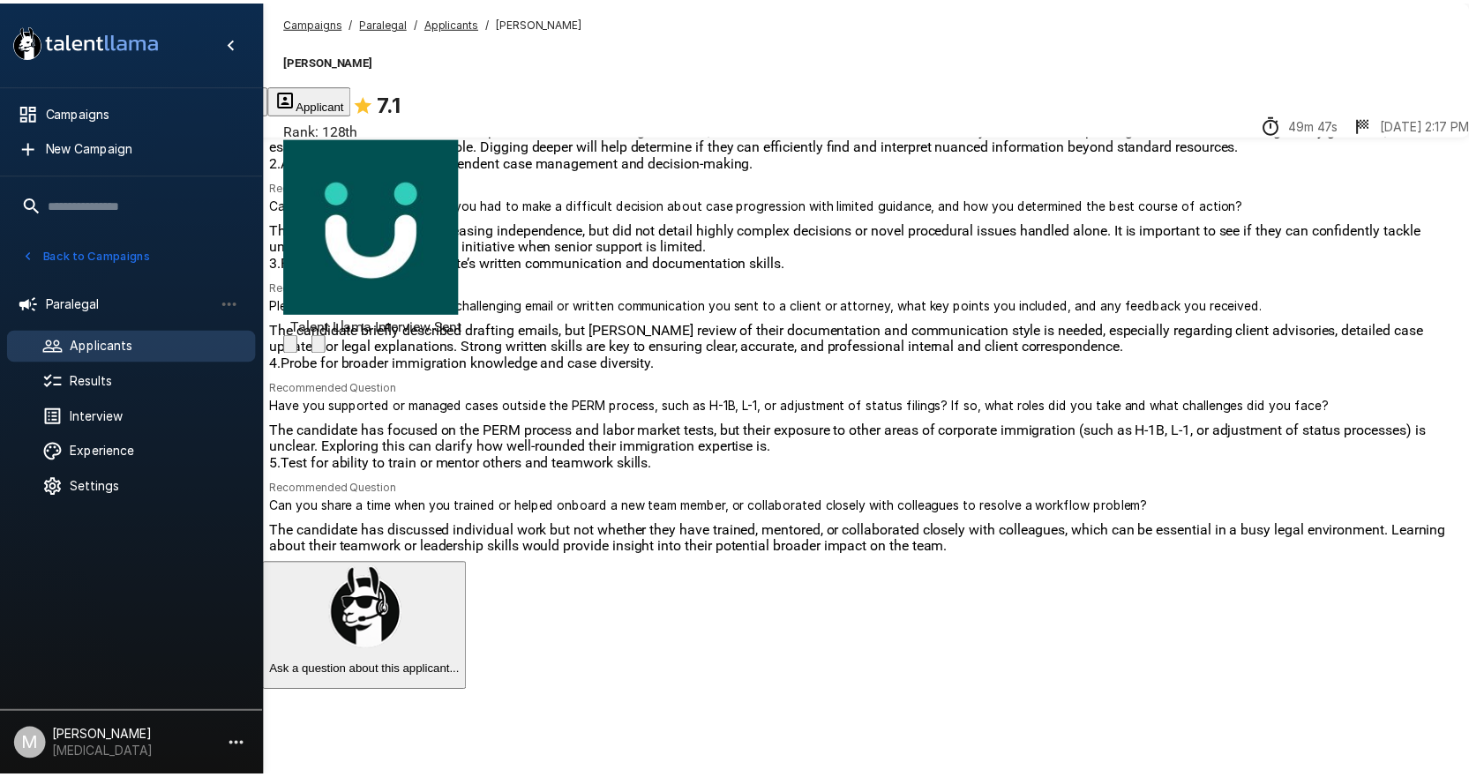
scroll to position [238, 0]
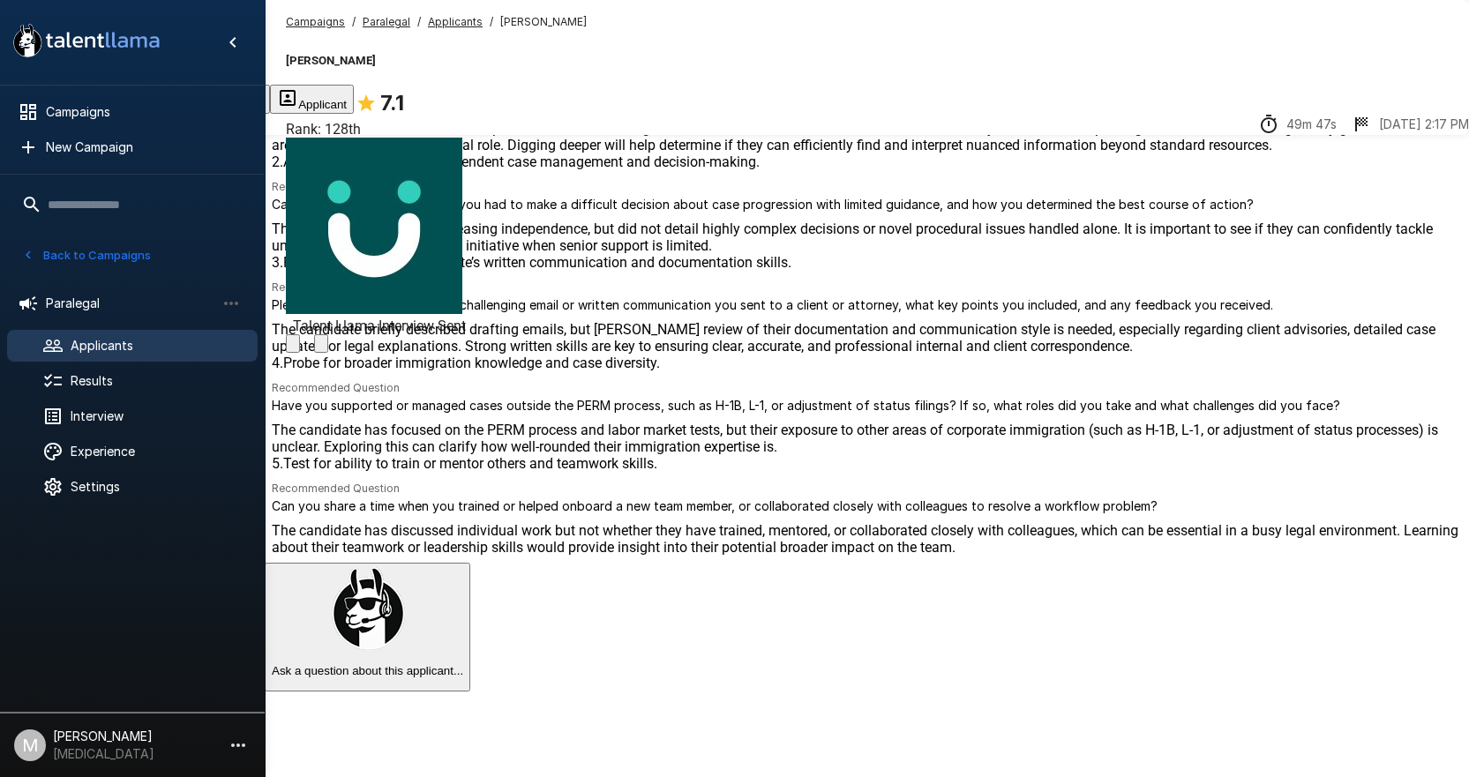
click at [177, 114] on button "Transcript" at bounding box center [133, 99] width 87 height 29
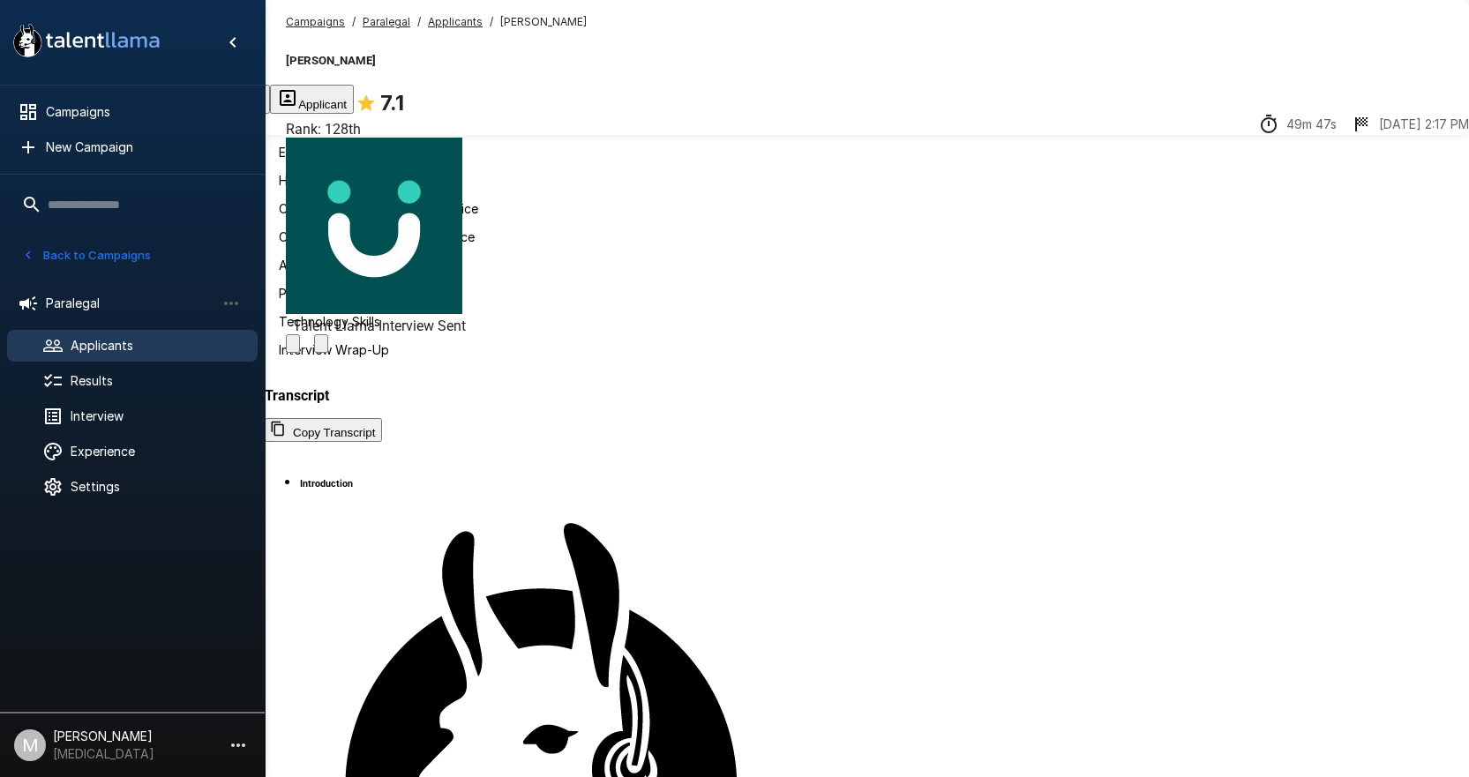
click at [382, 418] on button "Copy Transcript" at bounding box center [323, 430] width 117 height 24
drag, startPoint x: 388, startPoint y: 115, endPoint x: 417, endPoint y: 130, distance: 32.8
click at [90, 114] on button "Evaluation" at bounding box center [45, 99] width 90 height 29
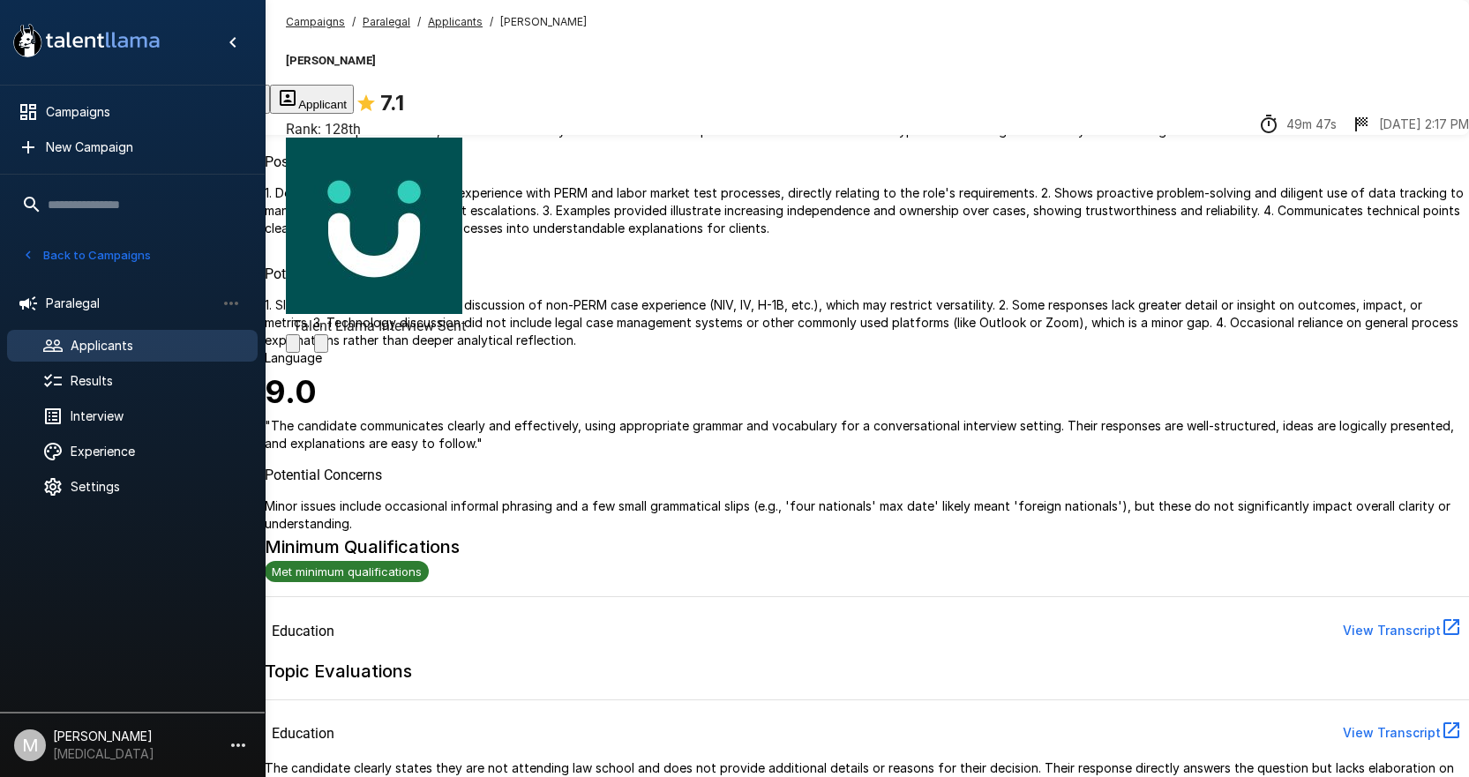
click at [322, 21] on u "Campaigns" at bounding box center [315, 21] width 59 height 13
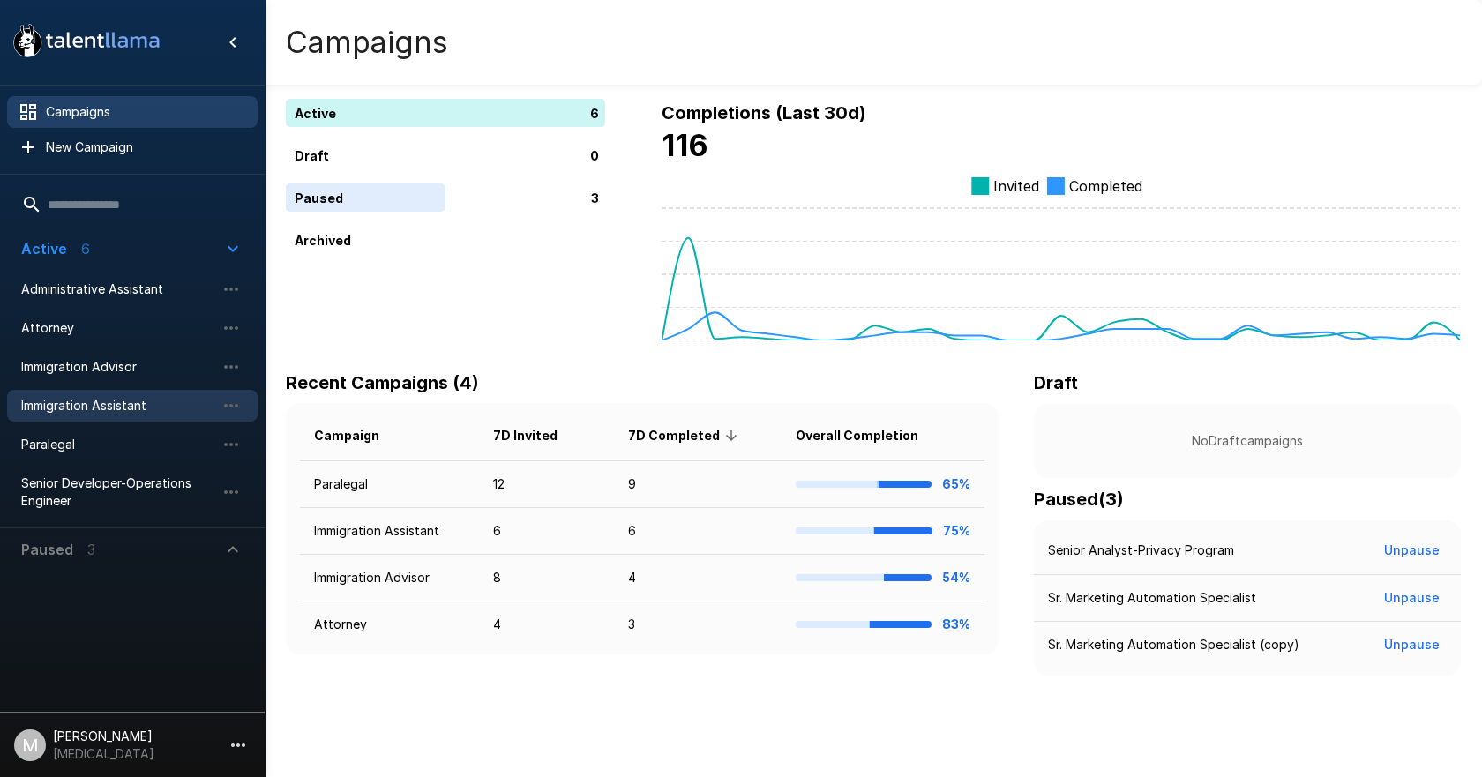
click at [117, 401] on span "Immigration Assistant" at bounding box center [118, 406] width 194 height 18
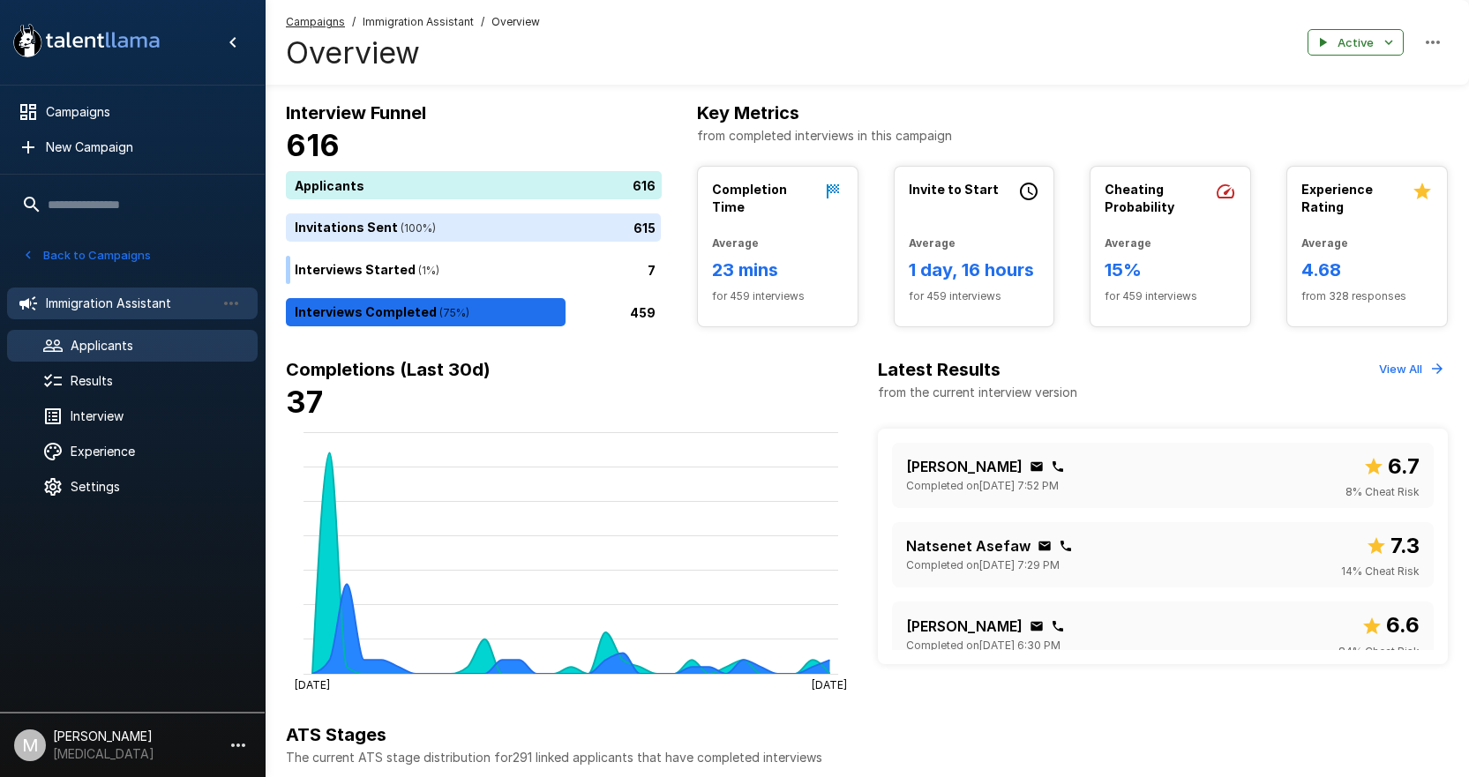
click at [121, 338] on span "Applicants" at bounding box center [157, 346] width 173 height 18
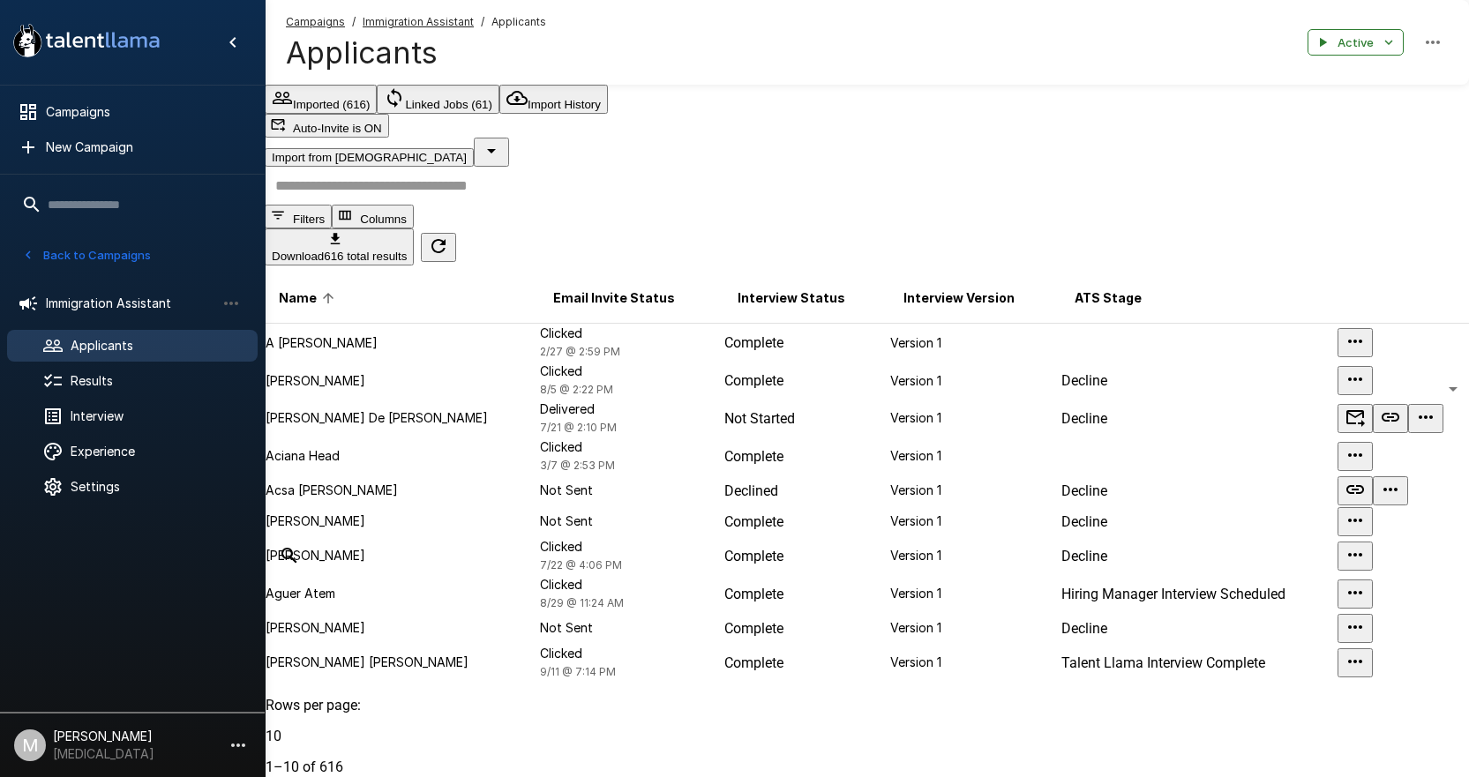
click at [391, 196] on input "text" at bounding box center [878, 186] width 1226 height 38
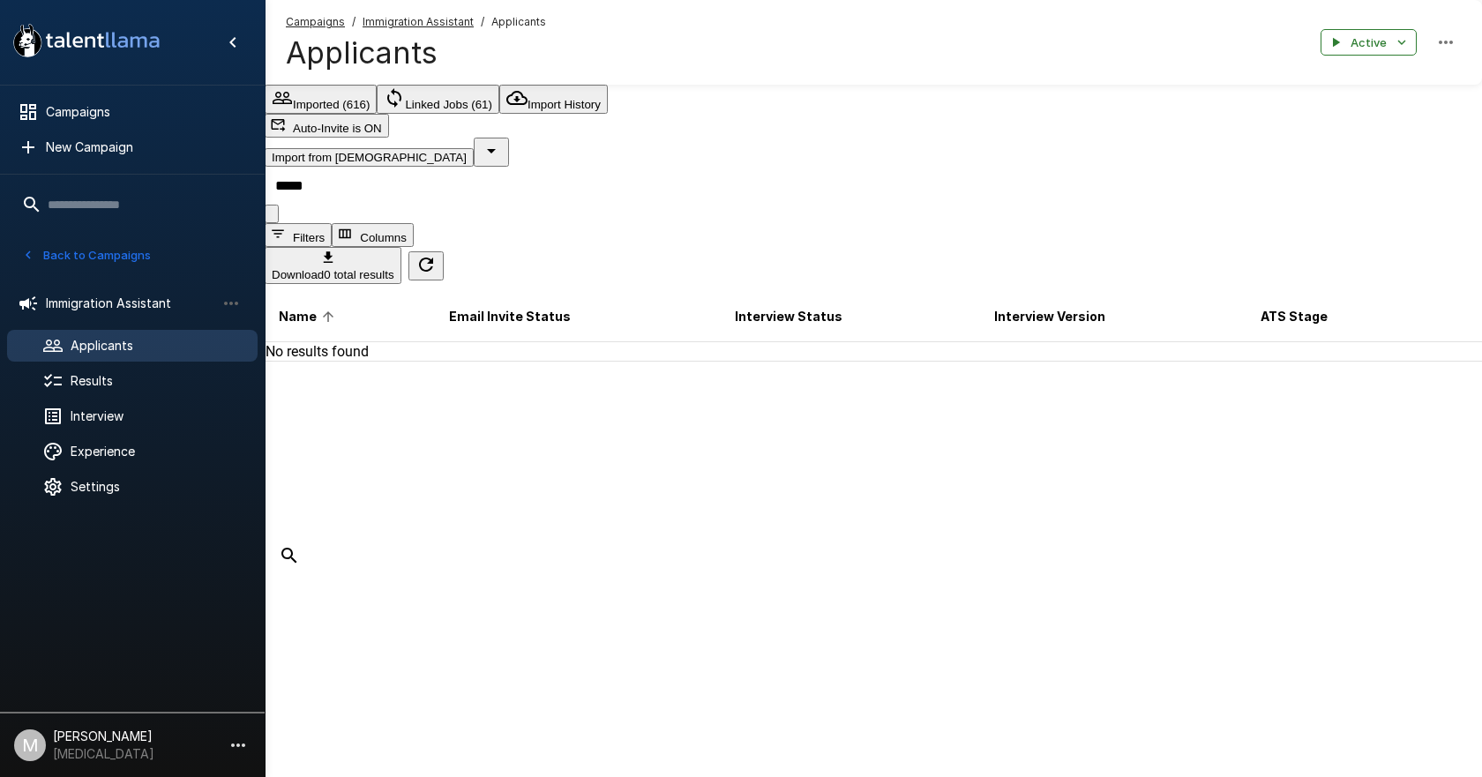
drag, startPoint x: 391, startPoint y: 196, endPoint x: 0, endPoint y: 151, distance: 393.5
click at [265, 151] on div ".st0{fill:#FFFFFF;} .st1{fill:#76a4ed;} Campaigns New Campaign Active 6 Adminis…" at bounding box center [874, 216] width 1218 height 432
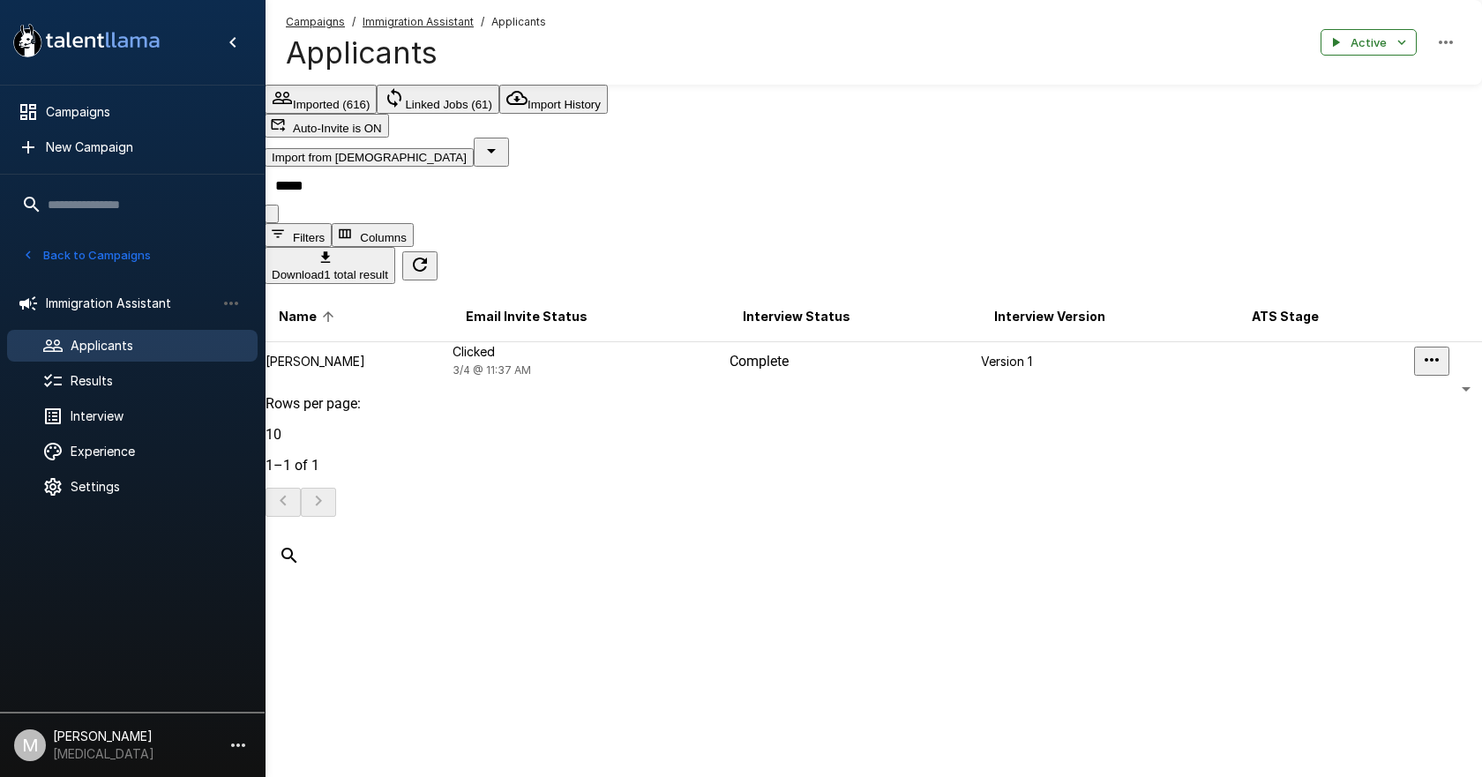
type input "*****"
click at [514, 342] on td "Clicked [DATE] 11:37 AM" at bounding box center [590, 361] width 277 height 38
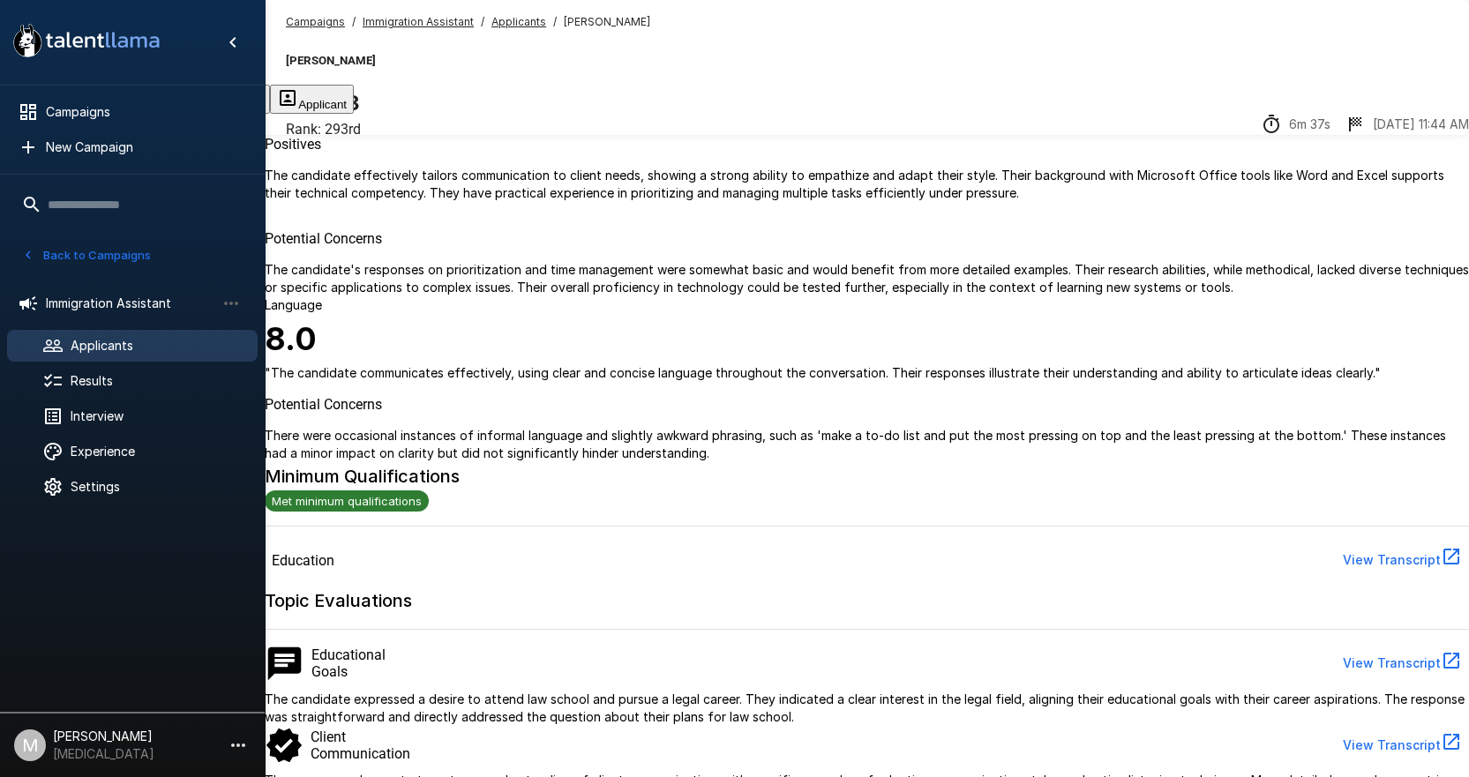
click at [177, 111] on button "Transcript" at bounding box center [133, 99] width 87 height 29
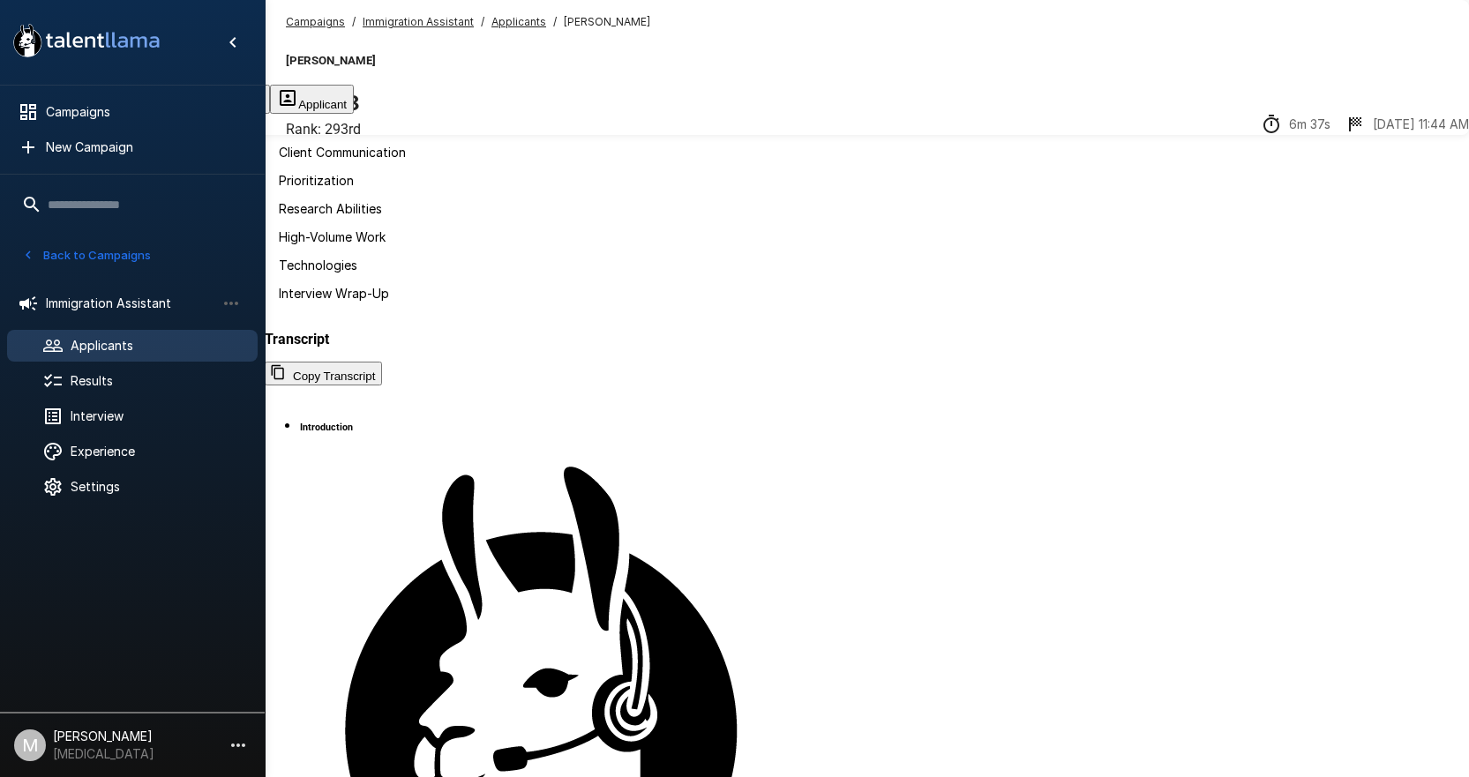
click at [98, 358] on div "Applicants" at bounding box center [132, 346] width 251 height 32
